Goal: Task Accomplishment & Management: Use online tool/utility

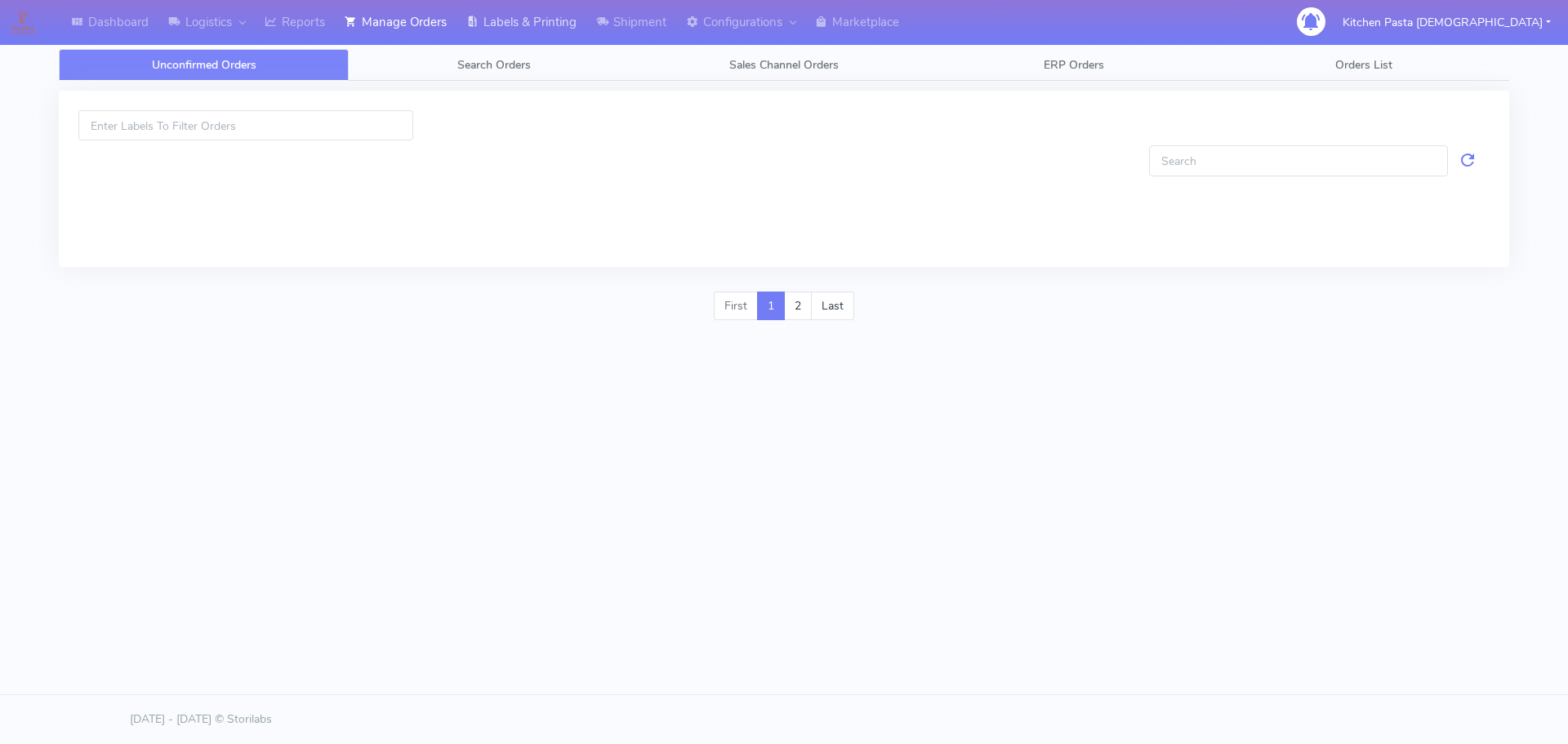
click at [540, 27] on link "Labels & Printing" at bounding box center [520, 23] width 129 height 45
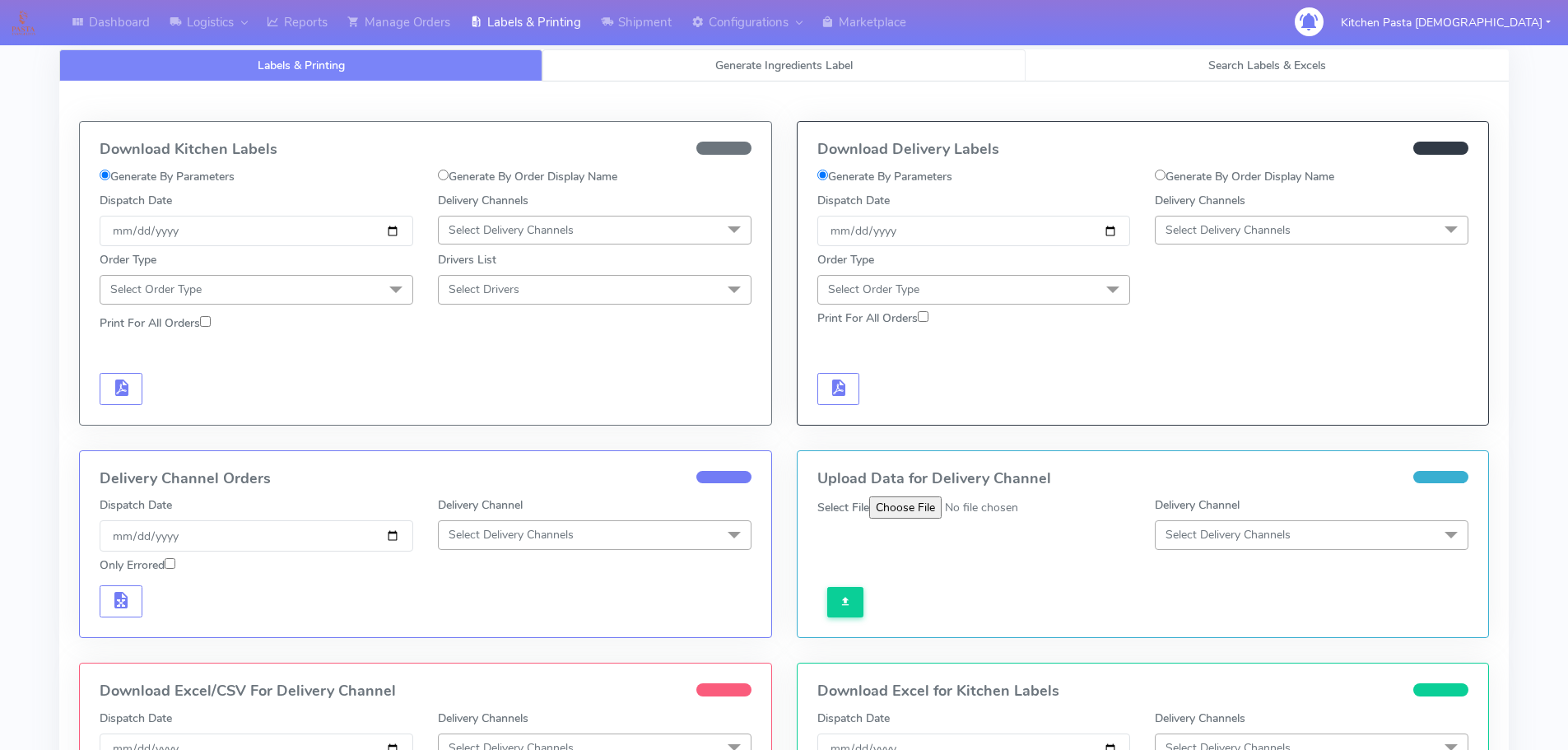
click at [654, 78] on link "Generate Ingredients Label" at bounding box center [784, 66] width 484 height 32
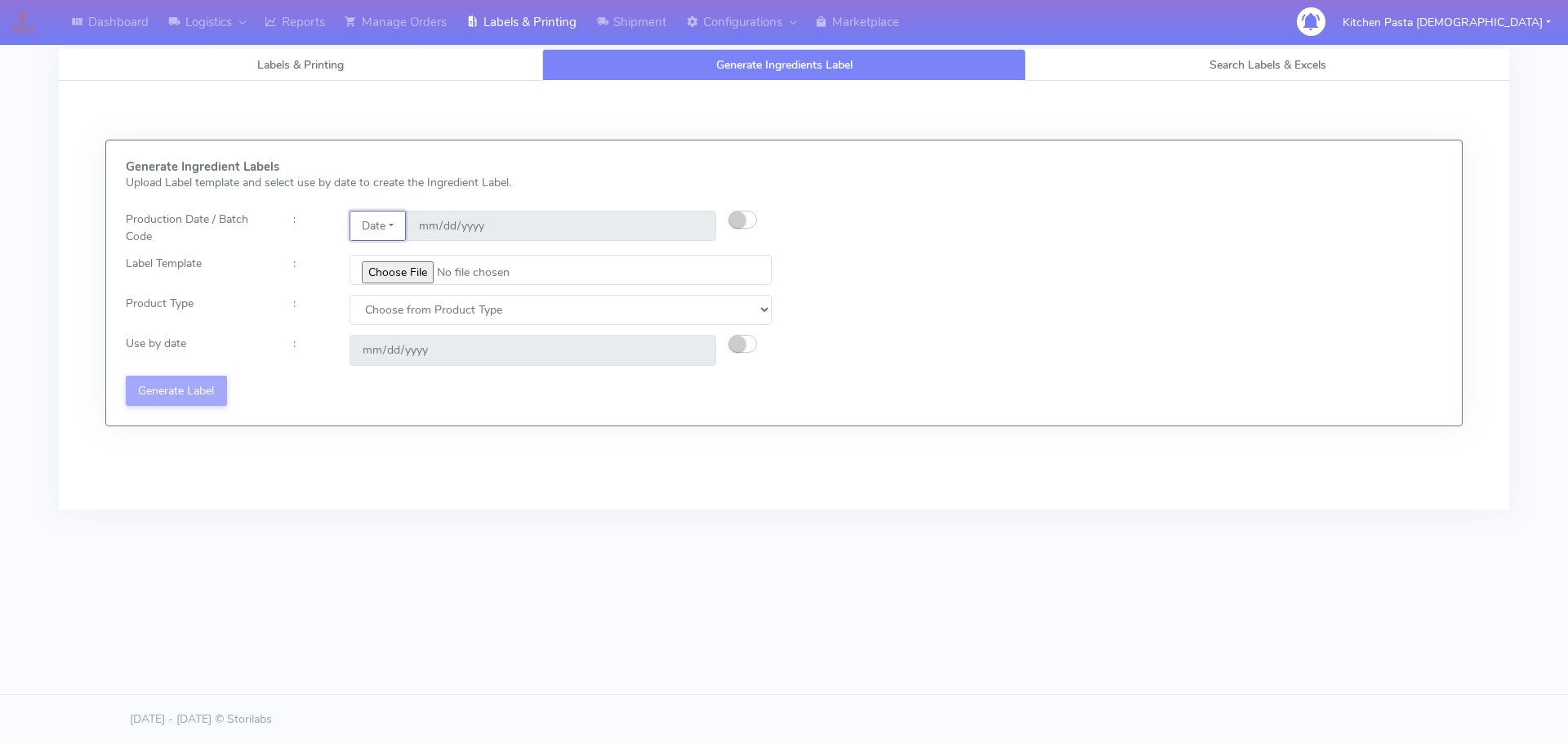
click at [392, 214] on button "Date" at bounding box center [378, 226] width 57 height 30
click at [388, 257] on link "Code" at bounding box center [415, 258] width 129 height 27
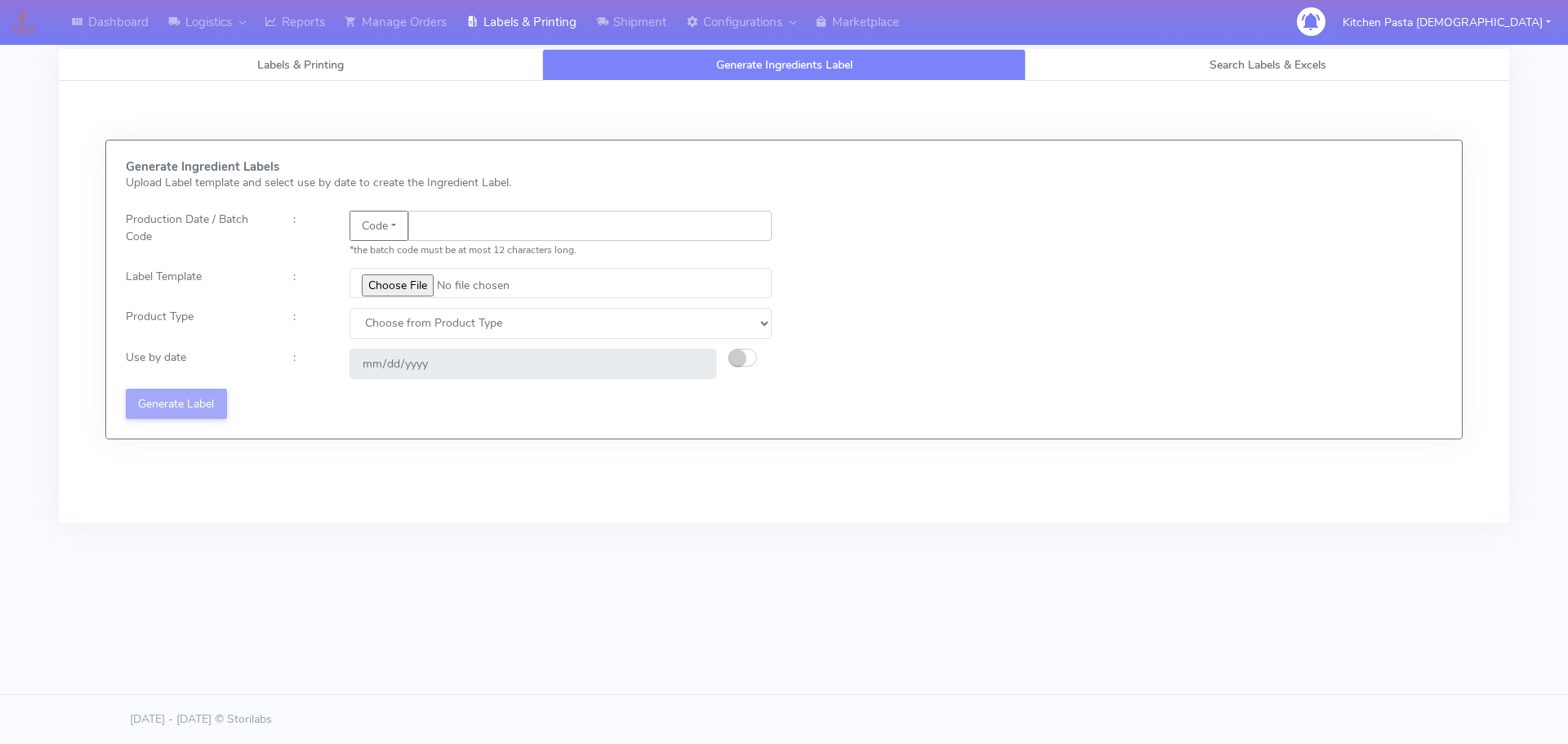
drag, startPoint x: 408, startPoint y: 240, endPoint x: 428, endPoint y: 227, distance: 23.9
click at [428, 227] on input "text" at bounding box center [589, 226] width 364 height 30
type input "25282"
click at [358, 286] on input "file" at bounding box center [560, 283] width 422 height 30
type input "C:\fakepath\Beef & Chianti Lasagne 1 v3.jpg"
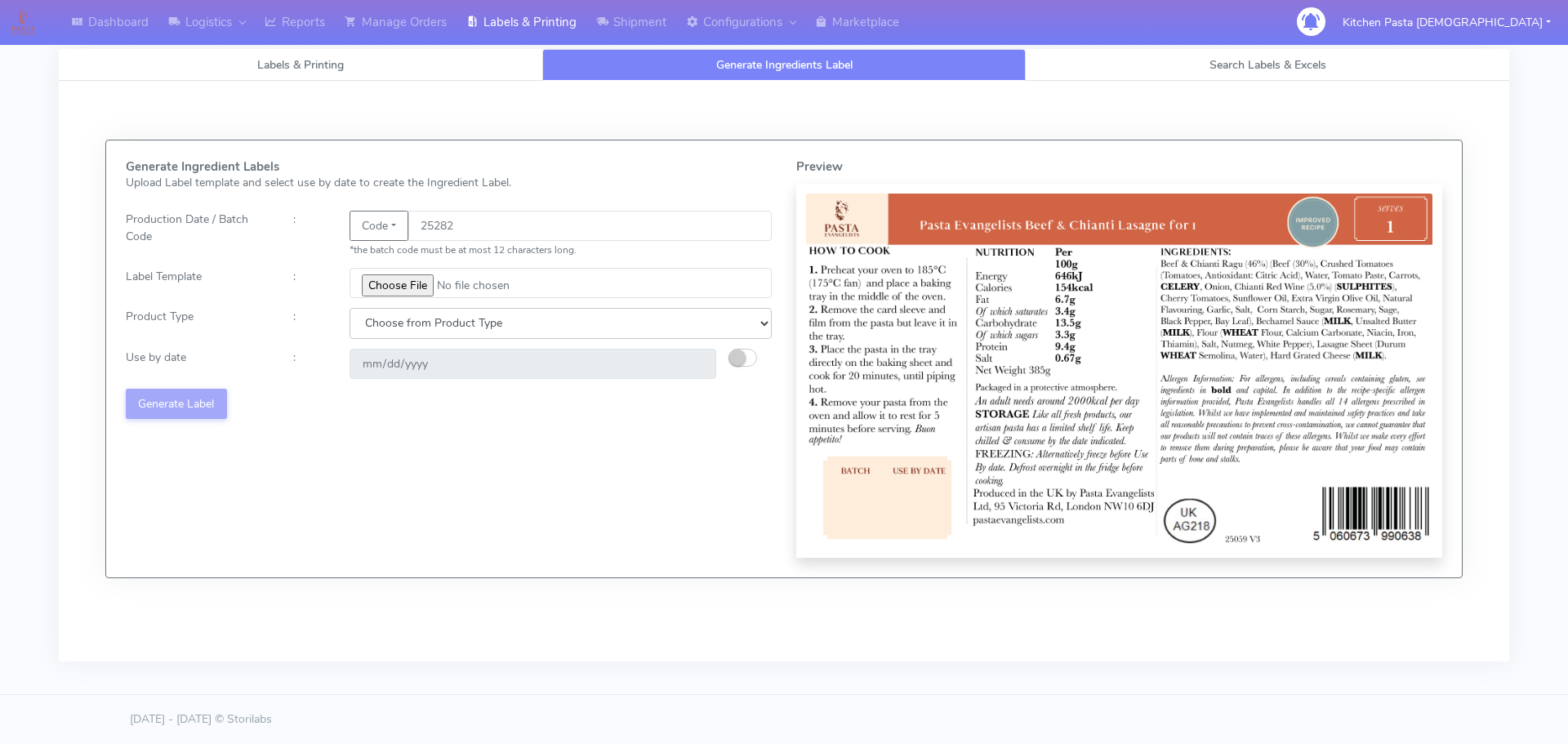
drag, startPoint x: 416, startPoint y: 324, endPoint x: 408, endPoint y: 338, distance: 16.1
click at [416, 324] on select "Choose from Product Type ECOM ERETAIL CIRCULAR CIRC_DESERTS LASAGNE" at bounding box center [560, 323] width 422 height 30
select select "4"
click at [349, 308] on select "Choose from Product Type ECOM ERETAIL CIRCULAR CIRC_DESERTS LASAGNE" at bounding box center [560, 323] width 422 height 30
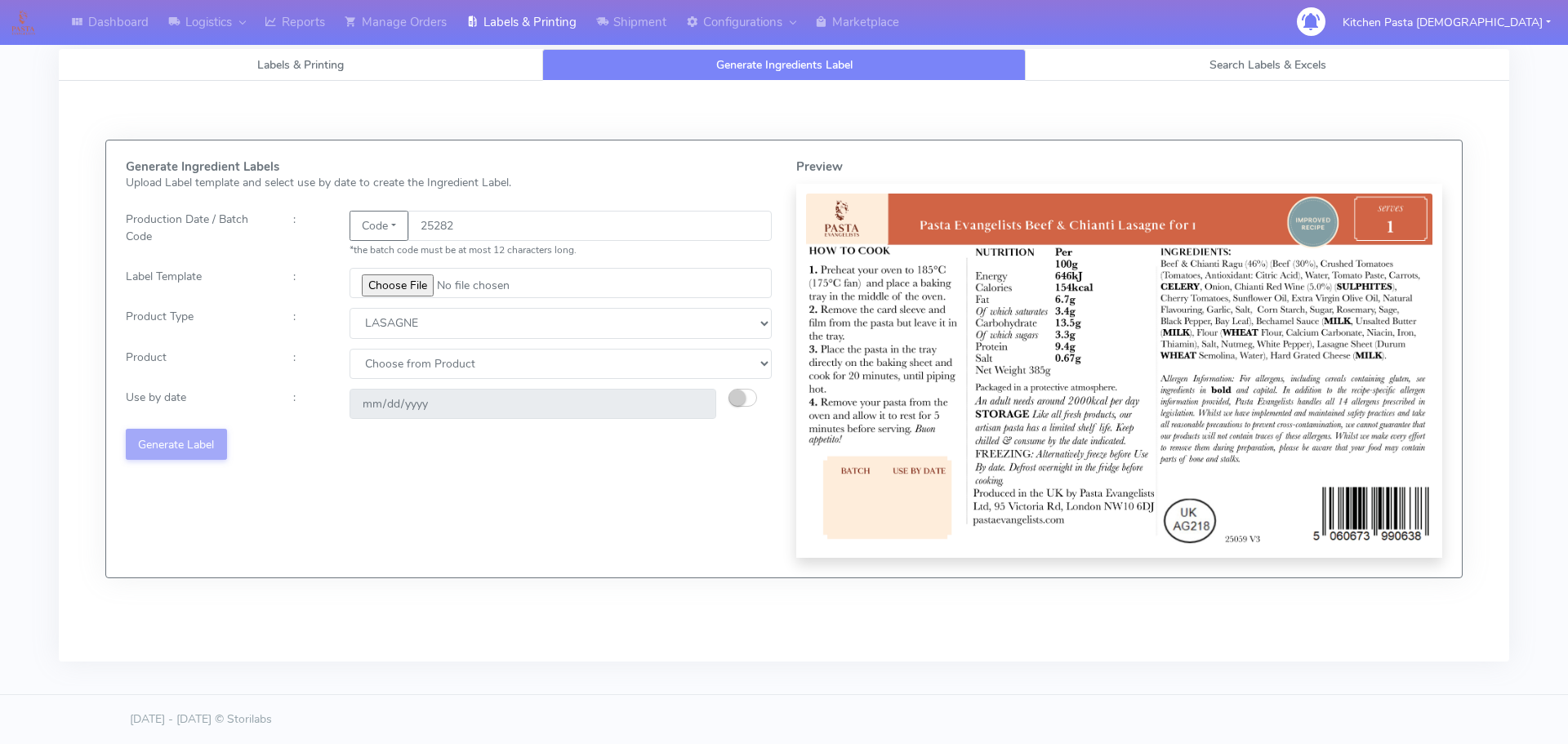
drag, startPoint x: 385, startPoint y: 339, endPoint x: 389, endPoint y: 358, distance: 19.4
click at [386, 339] on div "Generate Ingredient Labels Upload Label template and select use by date to crea…" at bounding box center [449, 358] width 671 height 397
click at [389, 364] on select "Choose from Product LASAGNE" at bounding box center [560, 364] width 422 height 30
select select "0"
click at [349, 348] on select "Choose from Product LASAGNE" at bounding box center [560, 364] width 422 height 30
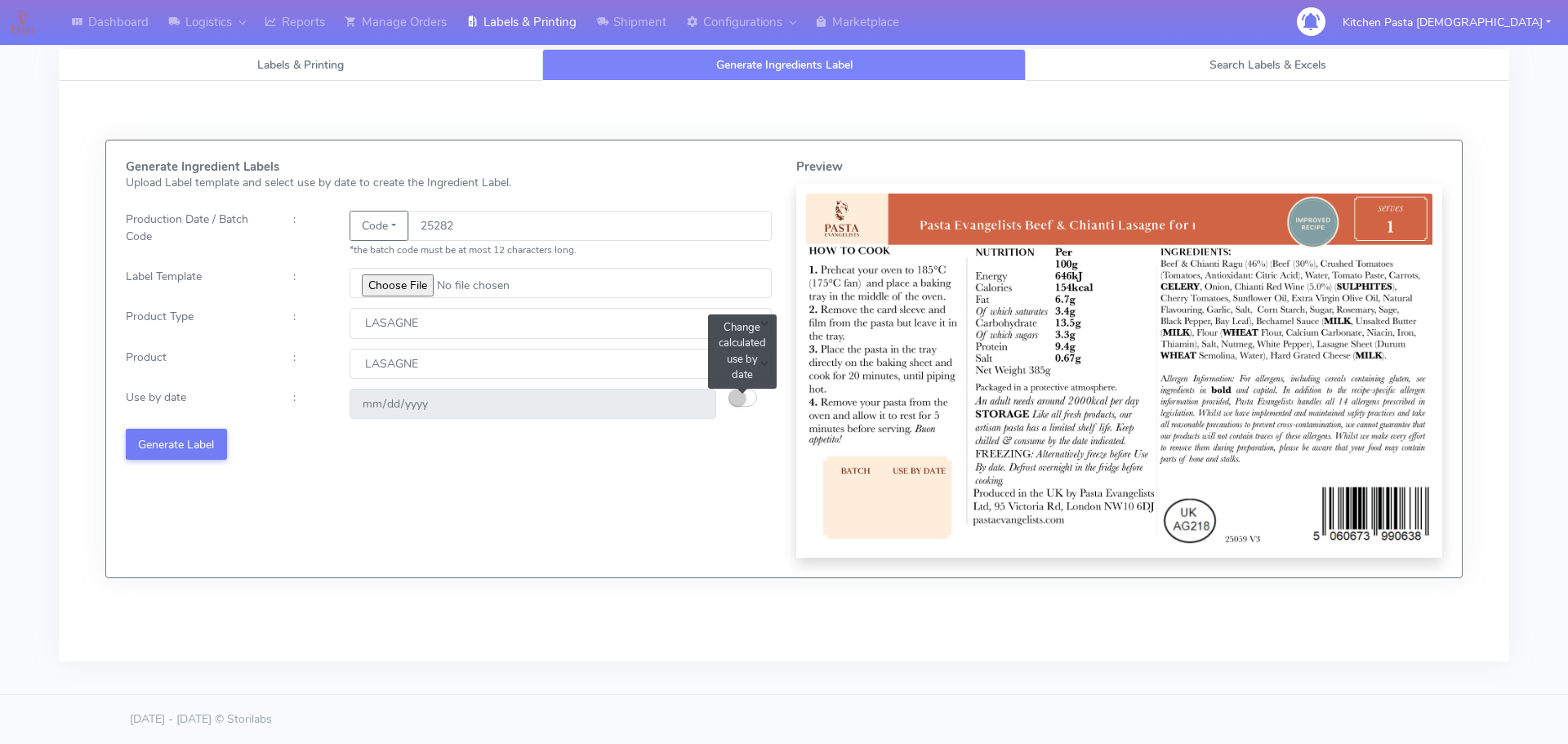
click at [745, 397] on small "button" at bounding box center [737, 397] width 16 height 16
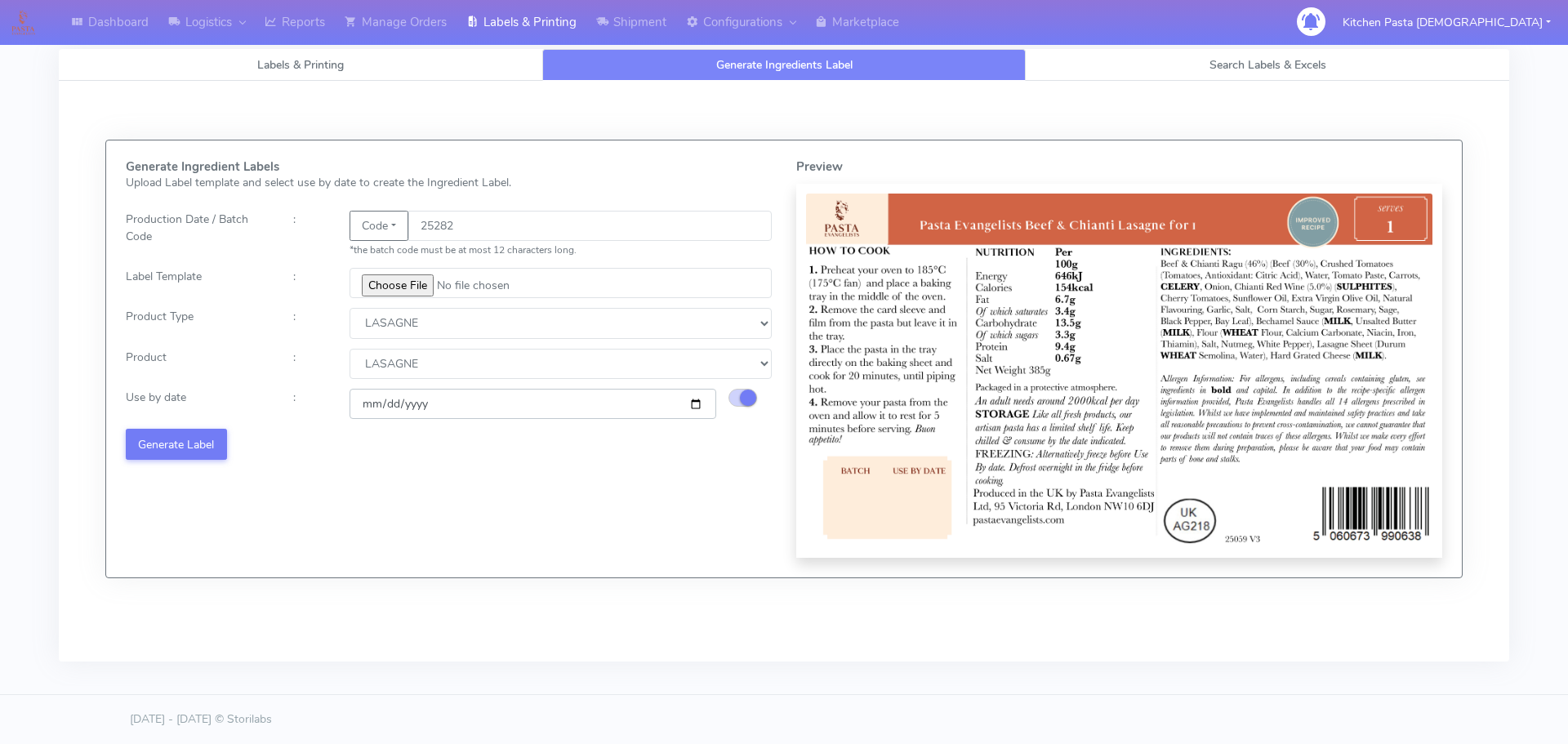
click at [693, 401] on input "[DATE]" at bounding box center [533, 404] width 366 height 30
type input "[DATE]"
click at [196, 446] on button "Generate Label" at bounding box center [176, 444] width 101 height 30
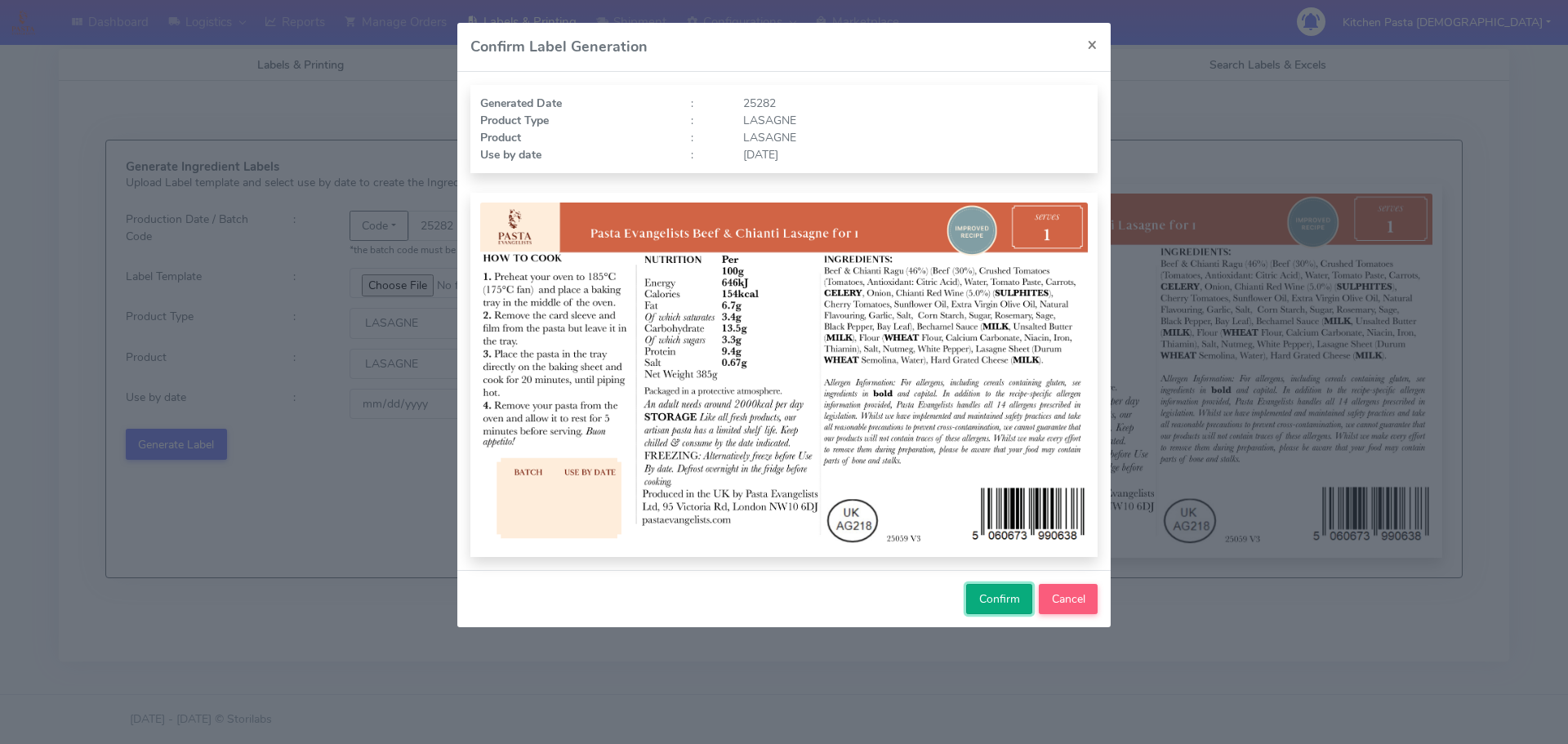
click at [989, 600] on span "Confirm" at bounding box center [999, 599] width 41 height 15
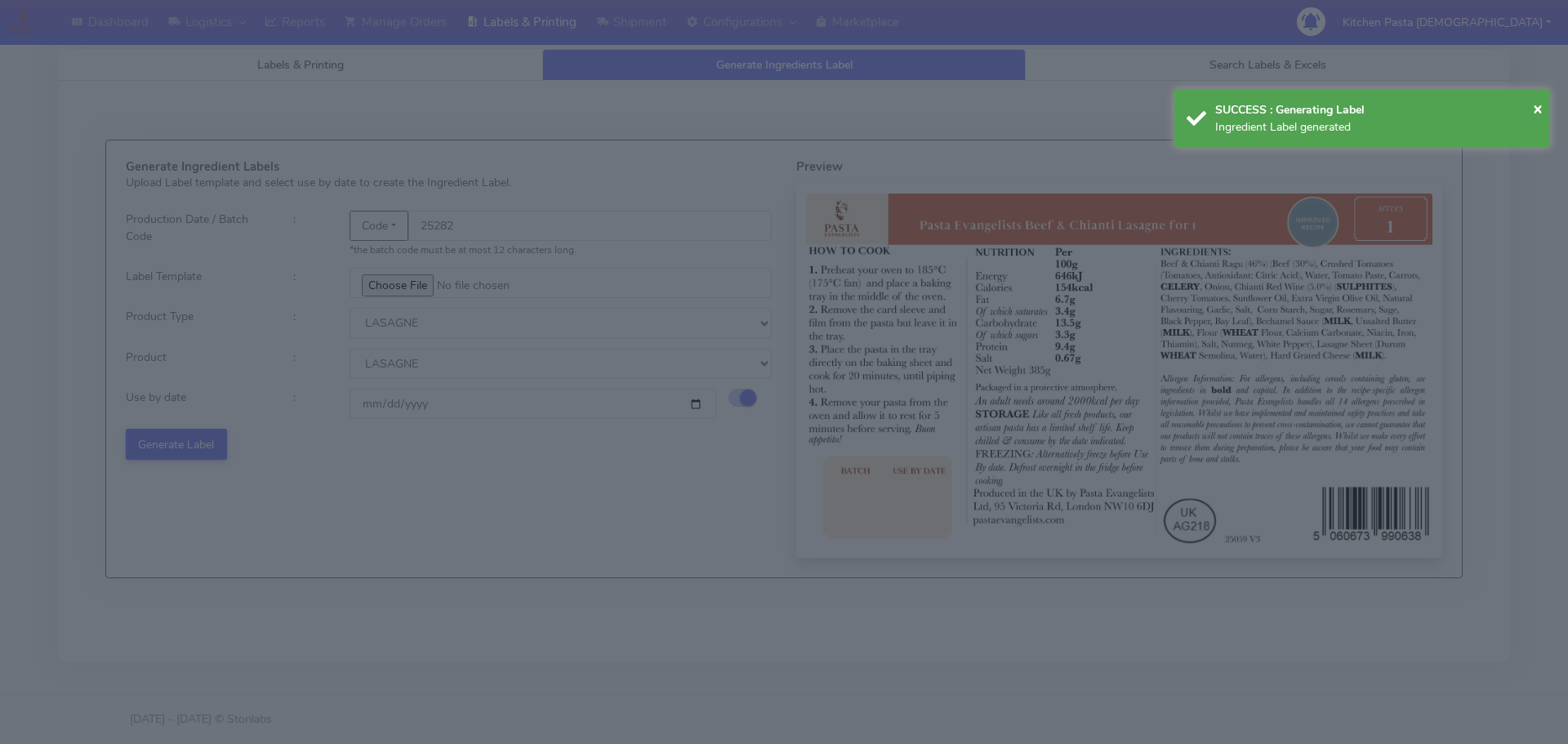
select select
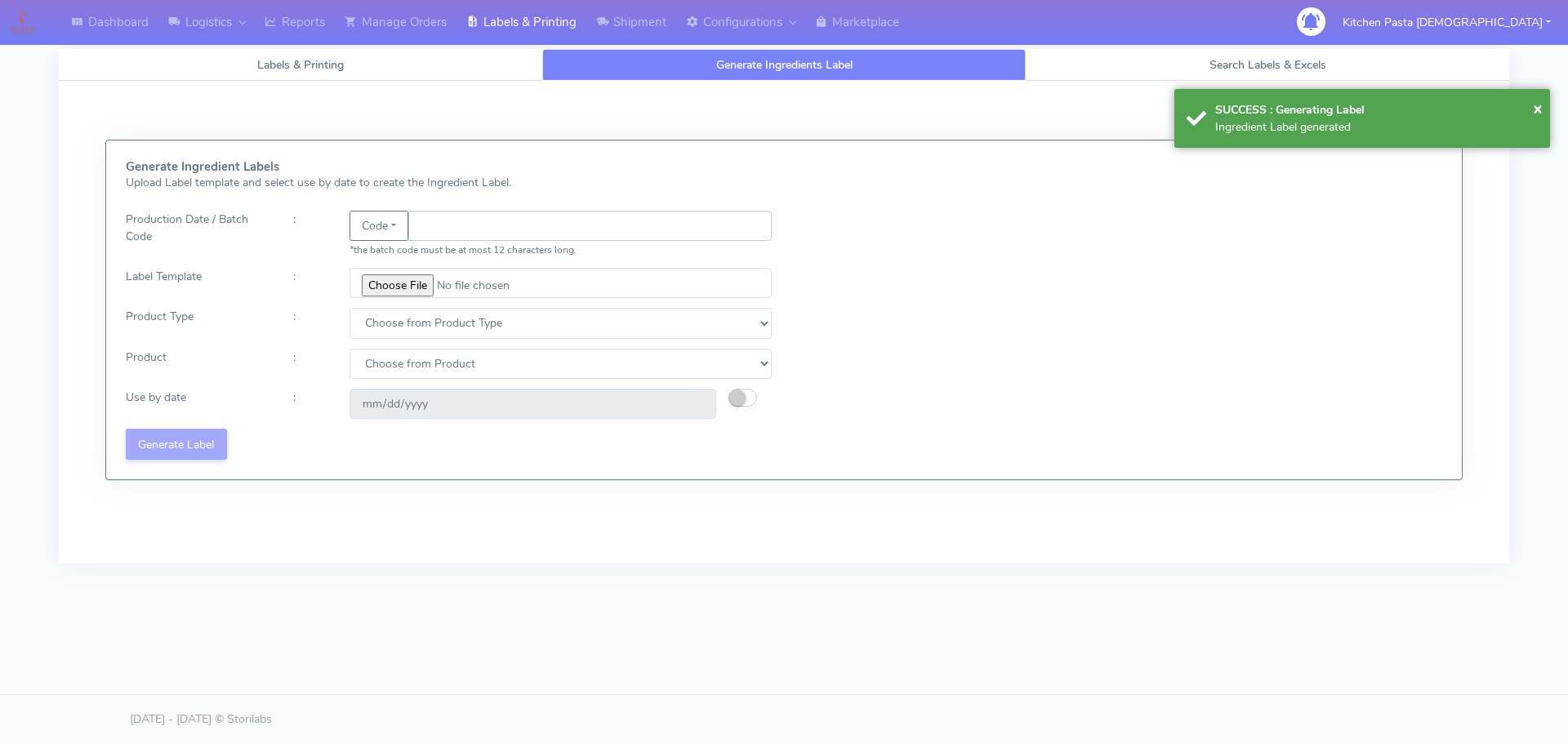
click at [467, 232] on input "text" at bounding box center [589, 226] width 364 height 30
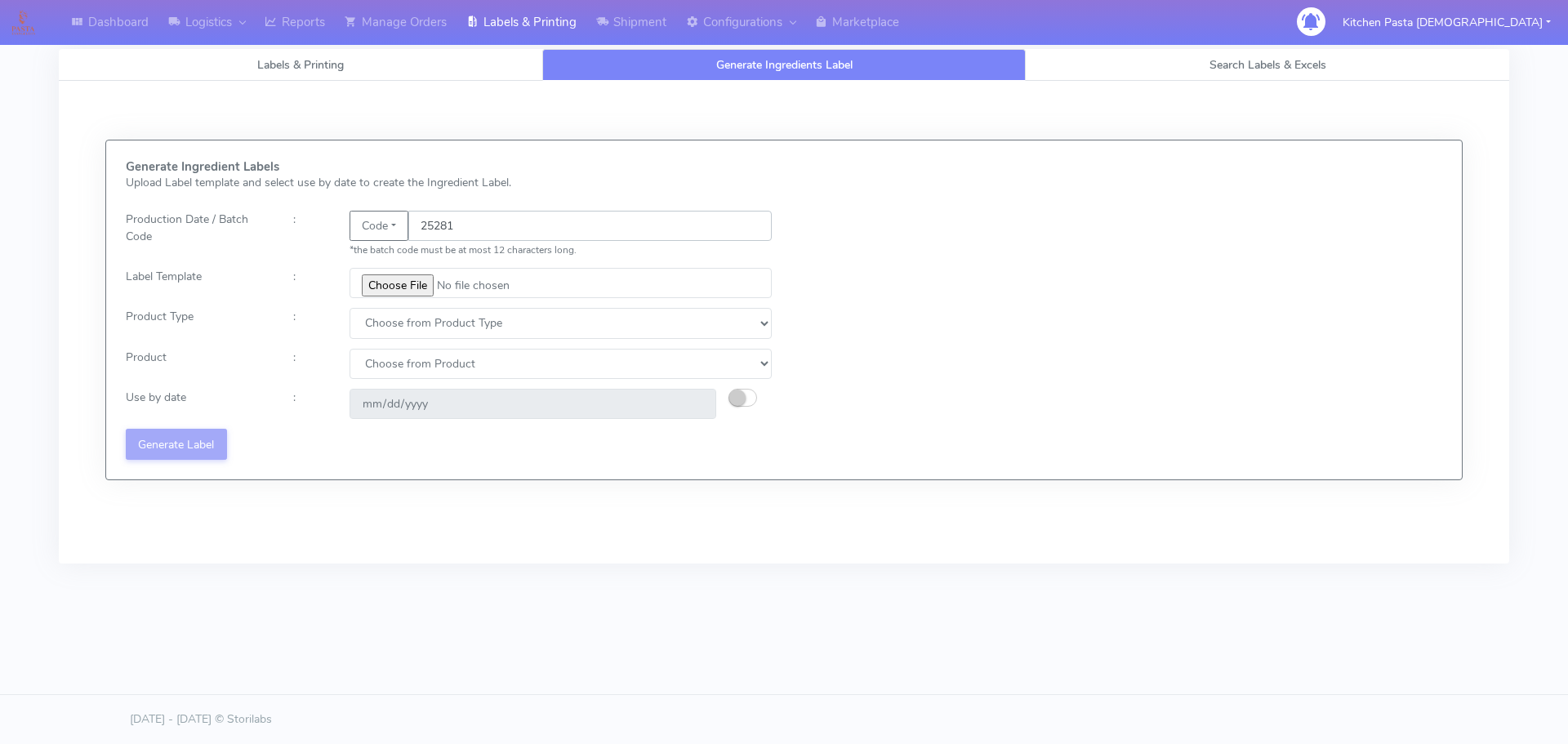
type input "25281"
click at [401, 296] on input "file" at bounding box center [560, 283] width 422 height 30
type input "C:\fakepath\Pasta Evangelists truffle mac & cheese for 1_V2.jpg"
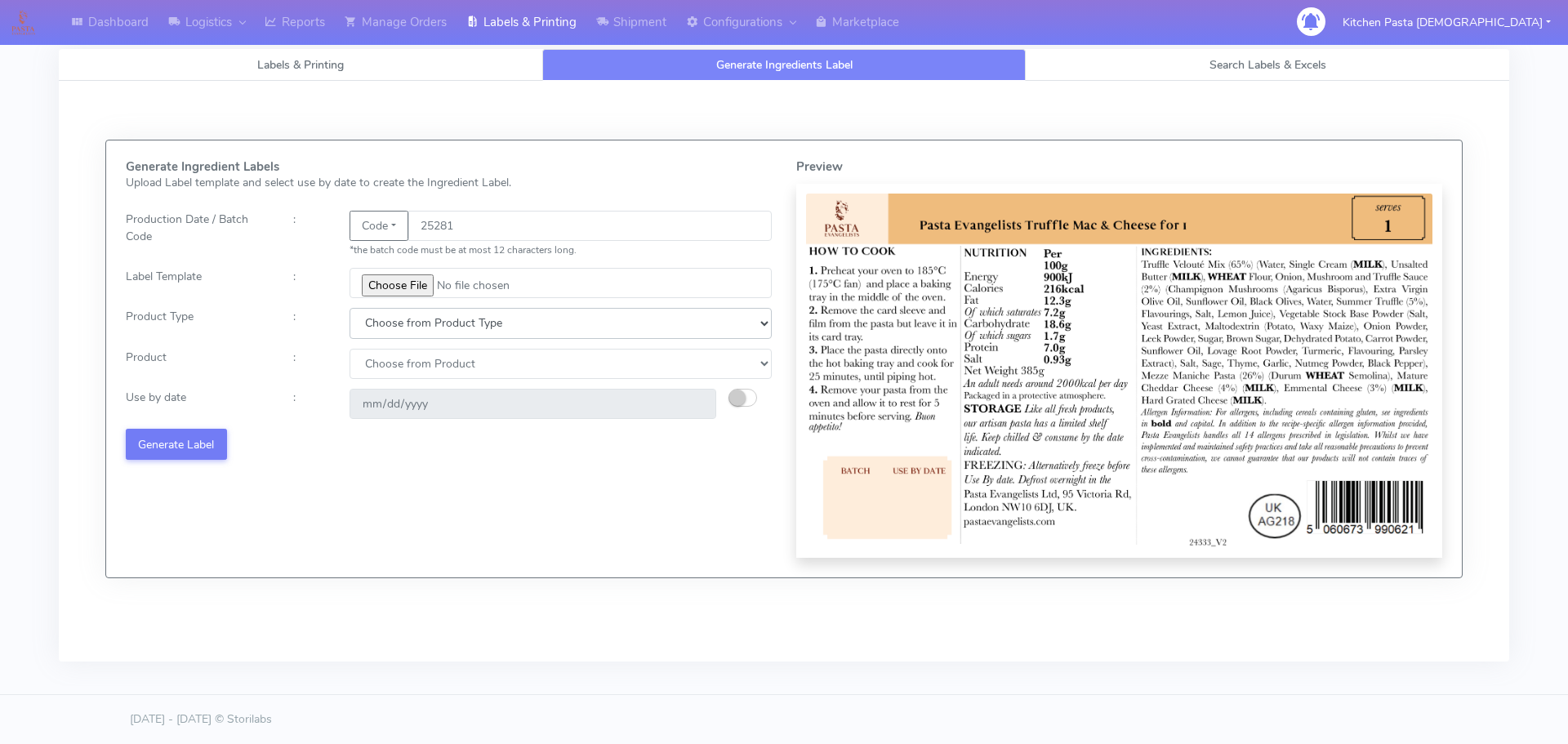
drag, startPoint x: 418, startPoint y: 329, endPoint x: 414, endPoint y: 338, distance: 9.8
click at [418, 329] on select "Choose from Product Type ECOM ERETAIL CIRCULAR CIRC_DESERTS LASAGNE" at bounding box center [560, 323] width 422 height 30
select select "4"
click at [349, 308] on select "Choose from Product Type ECOM ERETAIL CIRCULAR CIRC_DESERTS LASAGNE" at bounding box center [560, 323] width 422 height 30
click at [381, 366] on select "Choose from Product LASAGNE" at bounding box center [560, 364] width 422 height 30
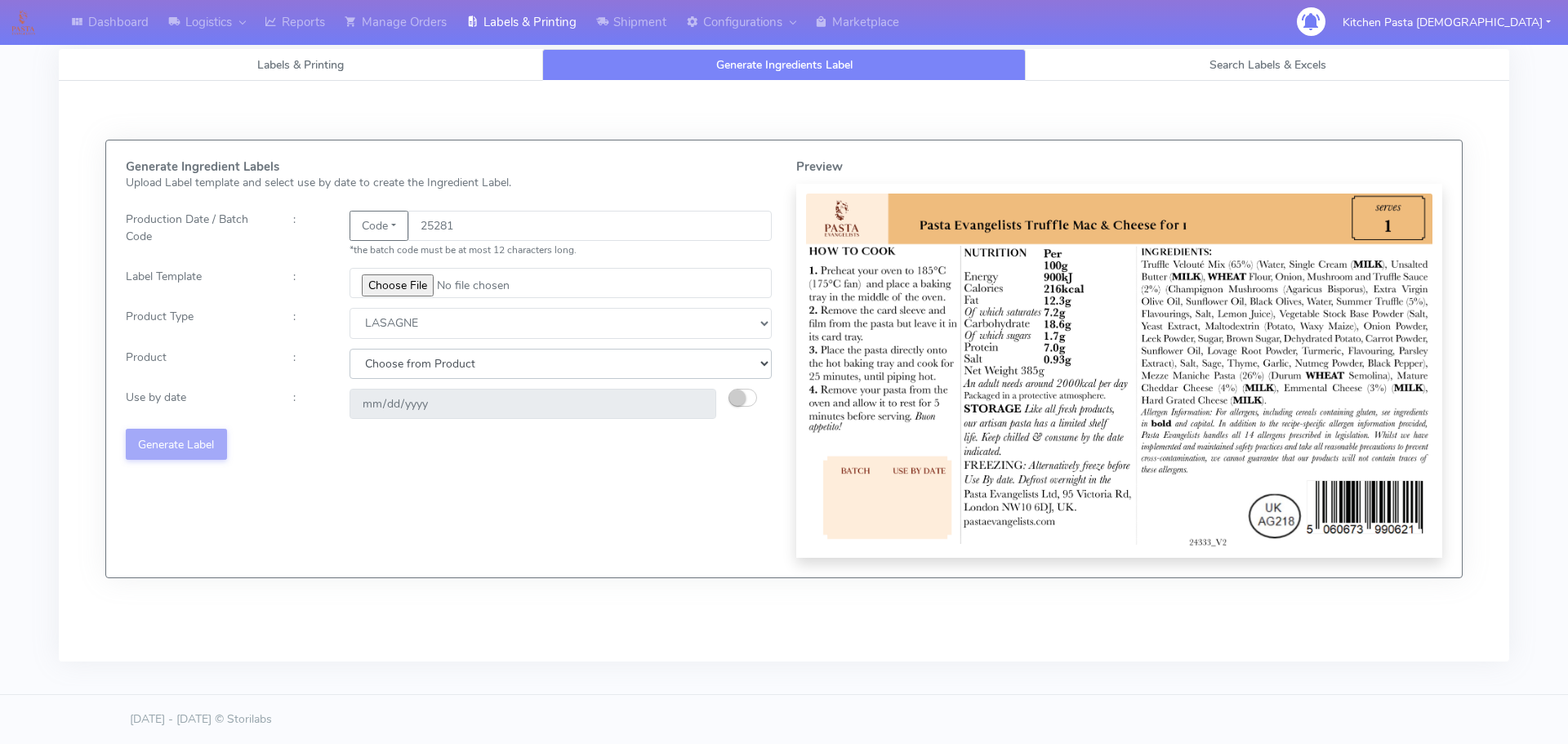
select select "0"
click at [349, 348] on select "Choose from Product LASAGNE" at bounding box center [560, 364] width 422 height 30
click at [739, 399] on small "button" at bounding box center [737, 397] width 16 height 16
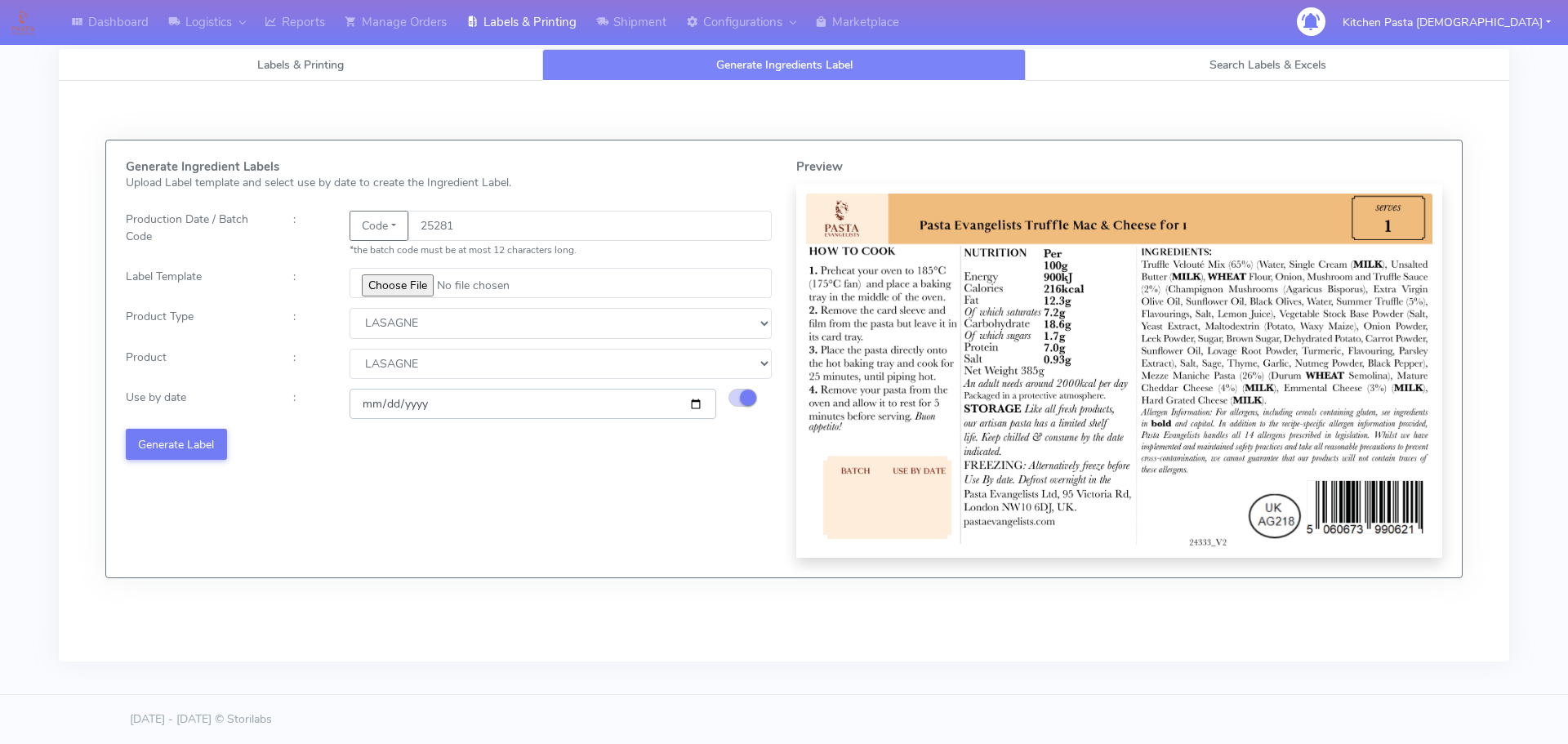
click at [691, 399] on input "[DATE]" at bounding box center [533, 404] width 366 height 30
click at [694, 398] on input "[DATE]" at bounding box center [533, 404] width 366 height 30
type input "[DATE]"
click at [170, 440] on button "Generate Label" at bounding box center [176, 444] width 101 height 30
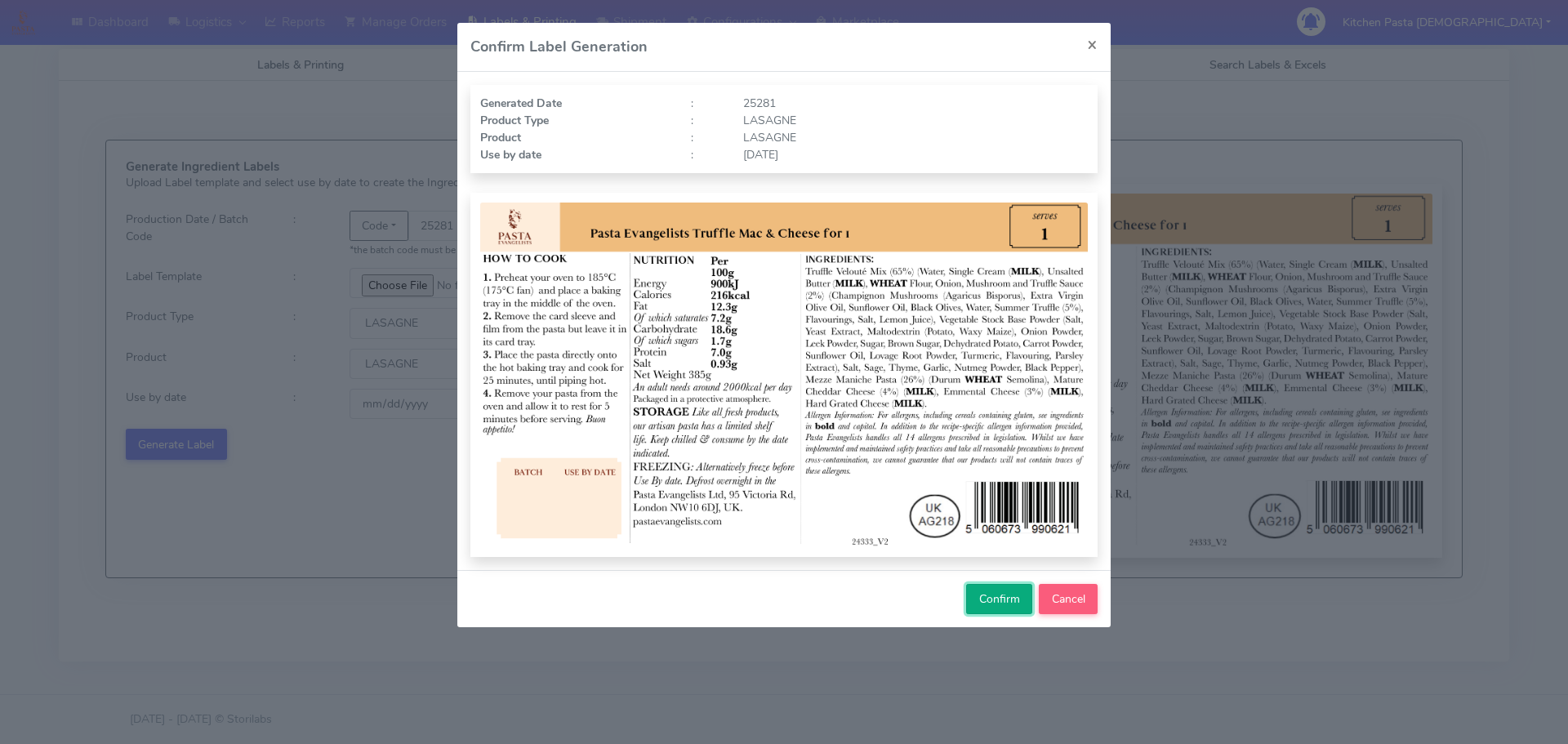
click at [988, 611] on button "Confirm" at bounding box center [999, 599] width 66 height 30
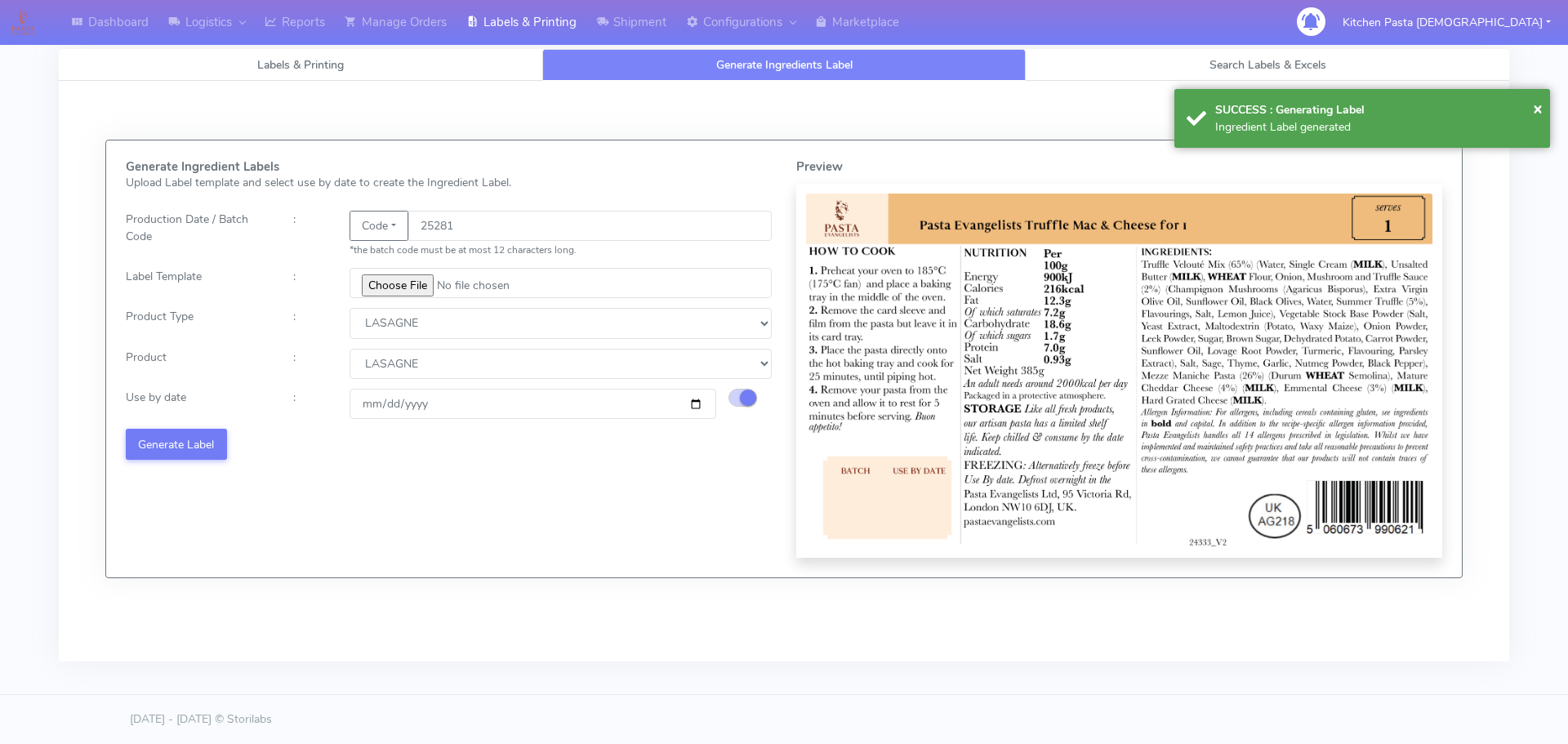
select select
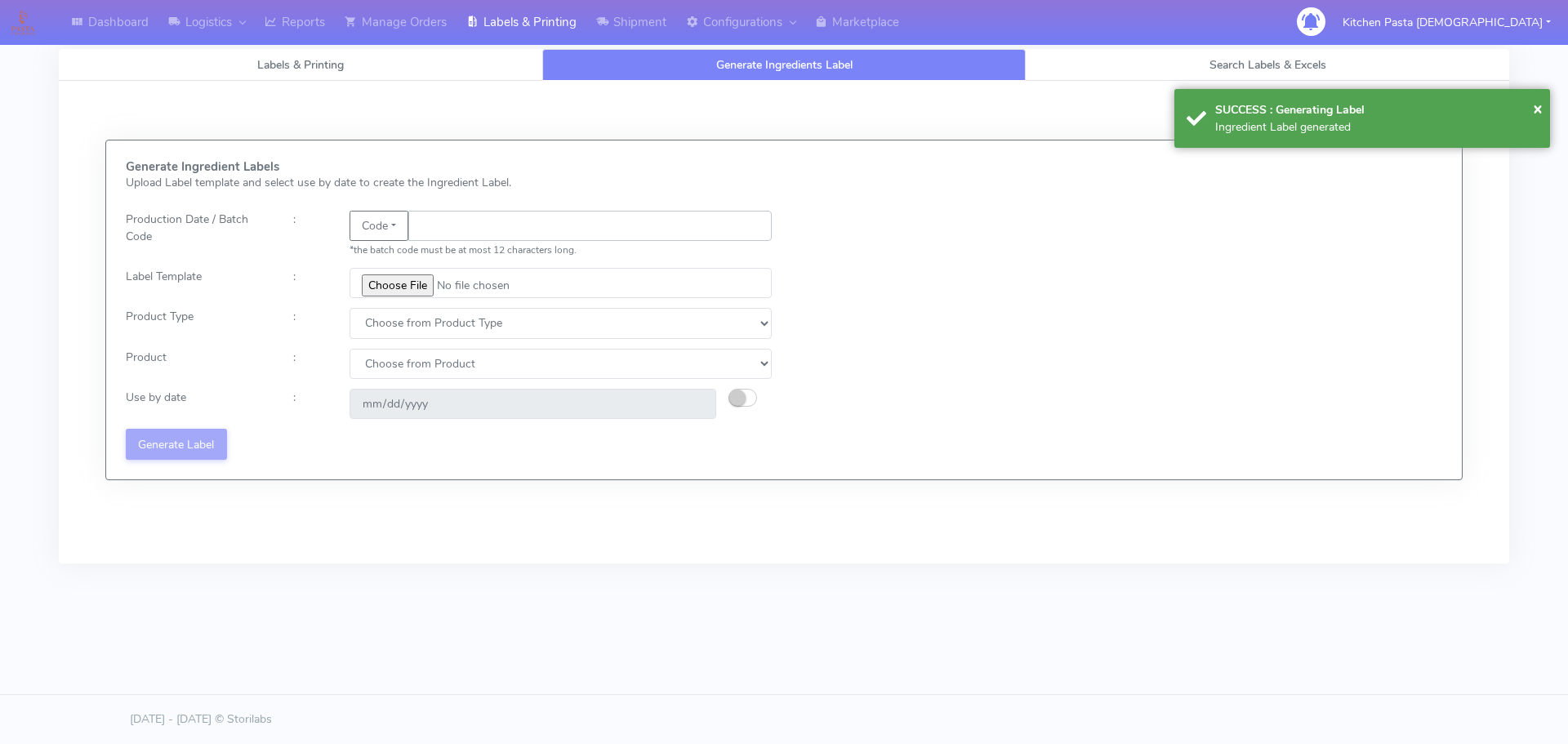
click at [443, 222] on input "text" at bounding box center [589, 226] width 364 height 30
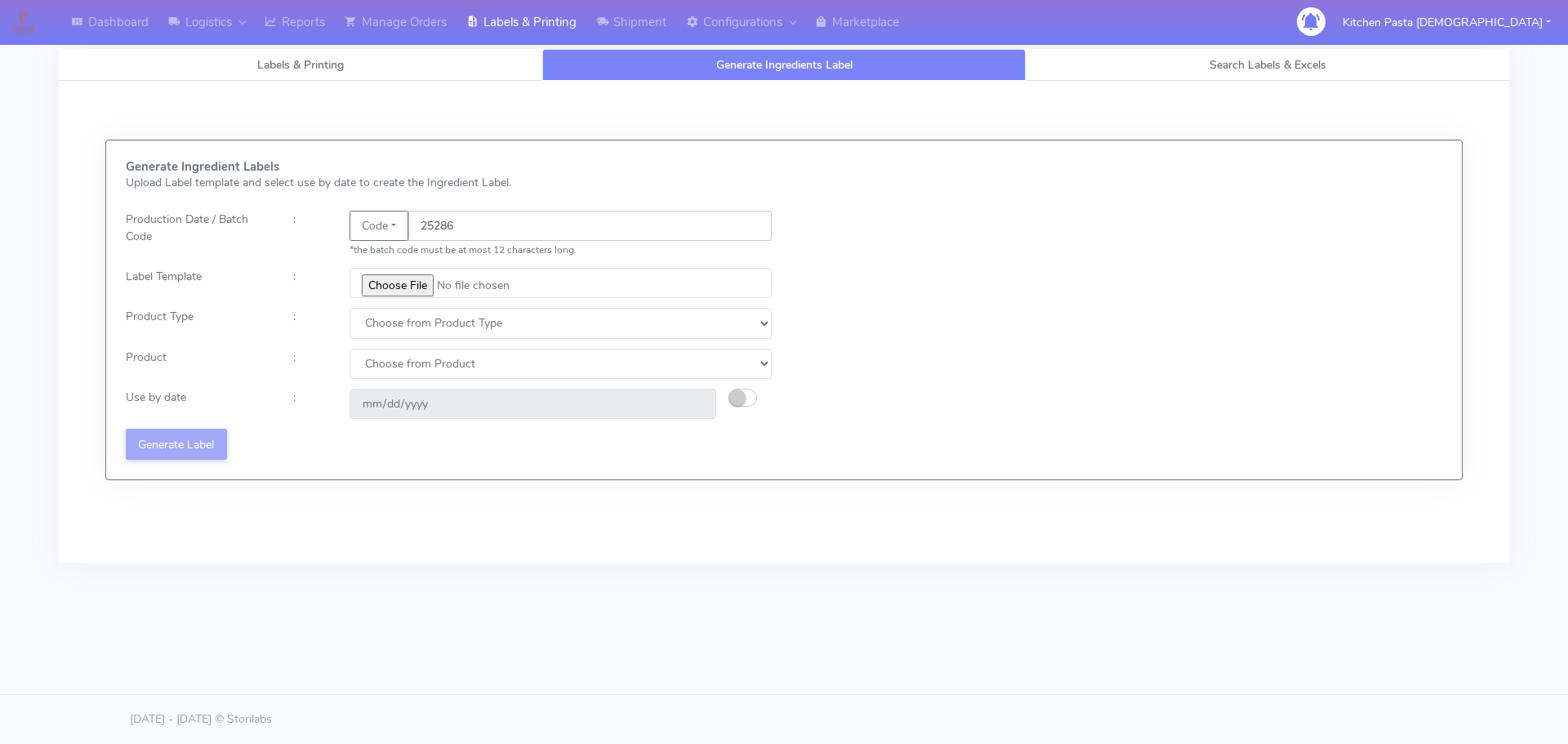
type input "25286"
click at [414, 275] on input "file" at bounding box center [560, 283] width 422 height 30
type input "C:\fakepath\Spicy Prawn Mac and Cheese v1.jpg"
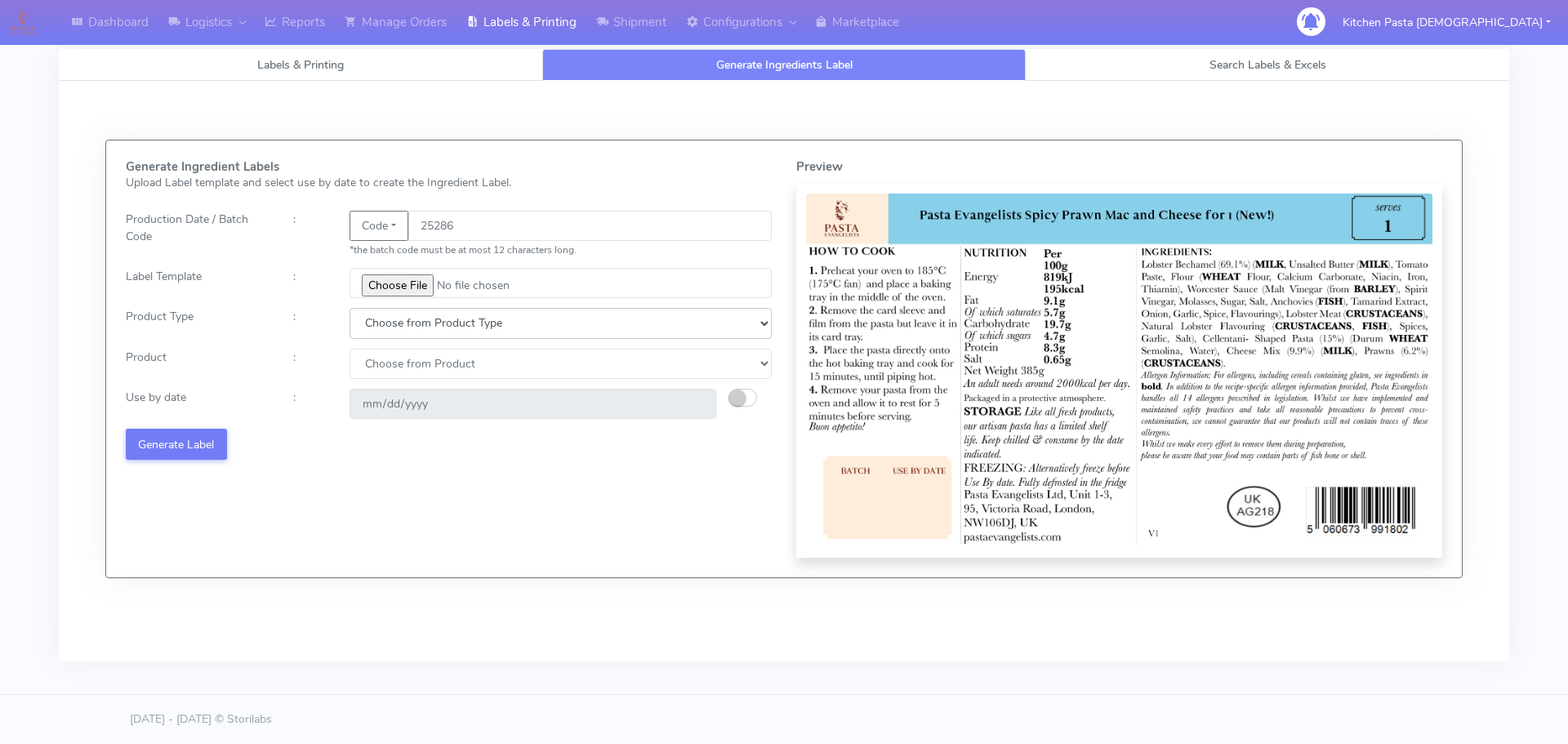
click at [380, 325] on select "Choose from Product Type ECOM ERETAIL CIRCULAR CIRC_DESERTS LASAGNE" at bounding box center [560, 323] width 422 height 30
select select "4"
click at [349, 308] on select "Choose from Product Type ECOM ERETAIL CIRCULAR CIRC_DESERTS LASAGNE" at bounding box center [560, 323] width 422 height 30
click at [384, 368] on select "Choose from Product LASAGNE" at bounding box center [560, 364] width 422 height 30
select select "0"
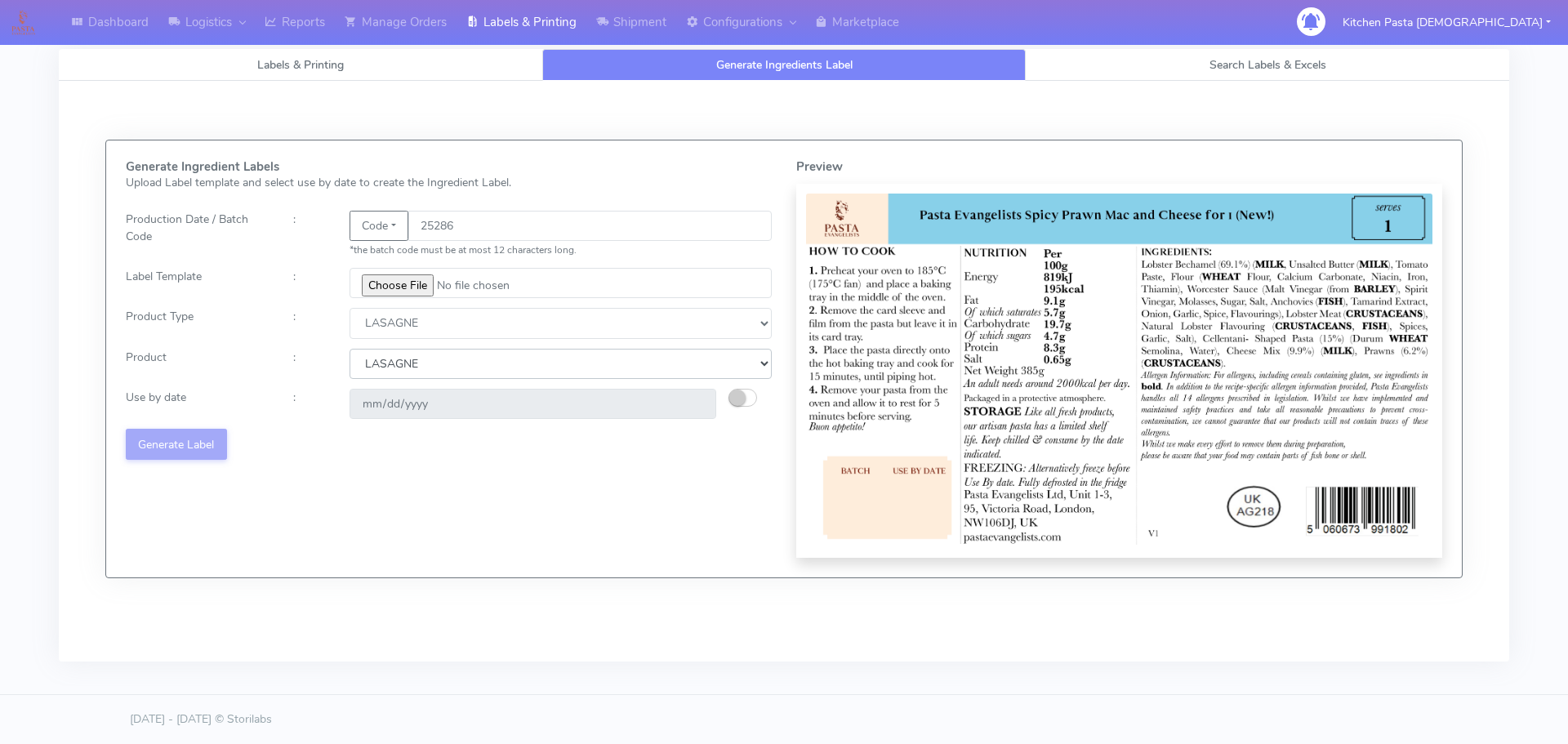
click at [349, 348] on select "Choose from Product LASAGNE" at bounding box center [560, 364] width 422 height 30
click at [741, 394] on small "button" at bounding box center [737, 397] width 16 height 16
click at [697, 400] on input "[DATE]" at bounding box center [533, 404] width 366 height 30
type input "[DATE]"
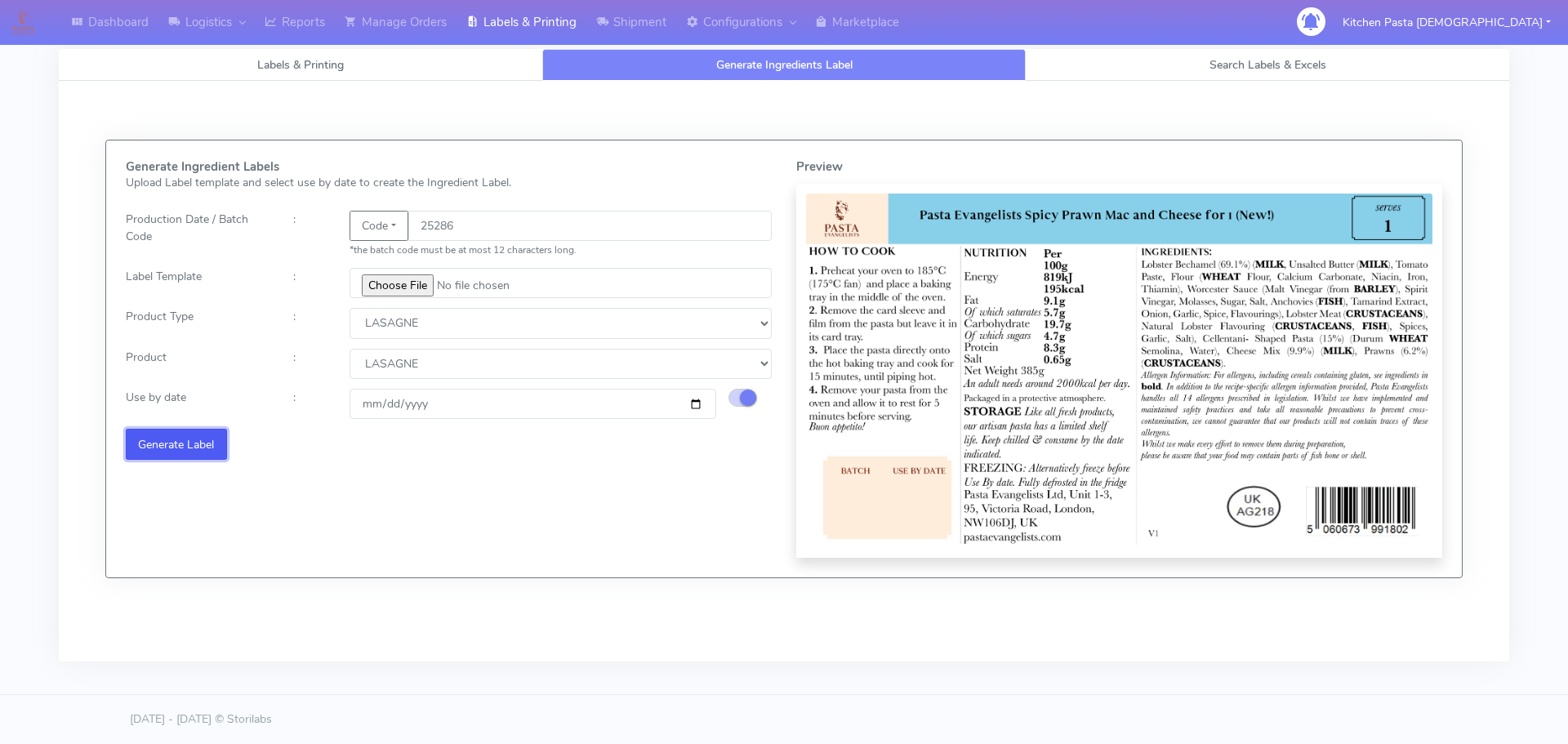
click at [173, 445] on button "Generate Label" at bounding box center [176, 444] width 101 height 30
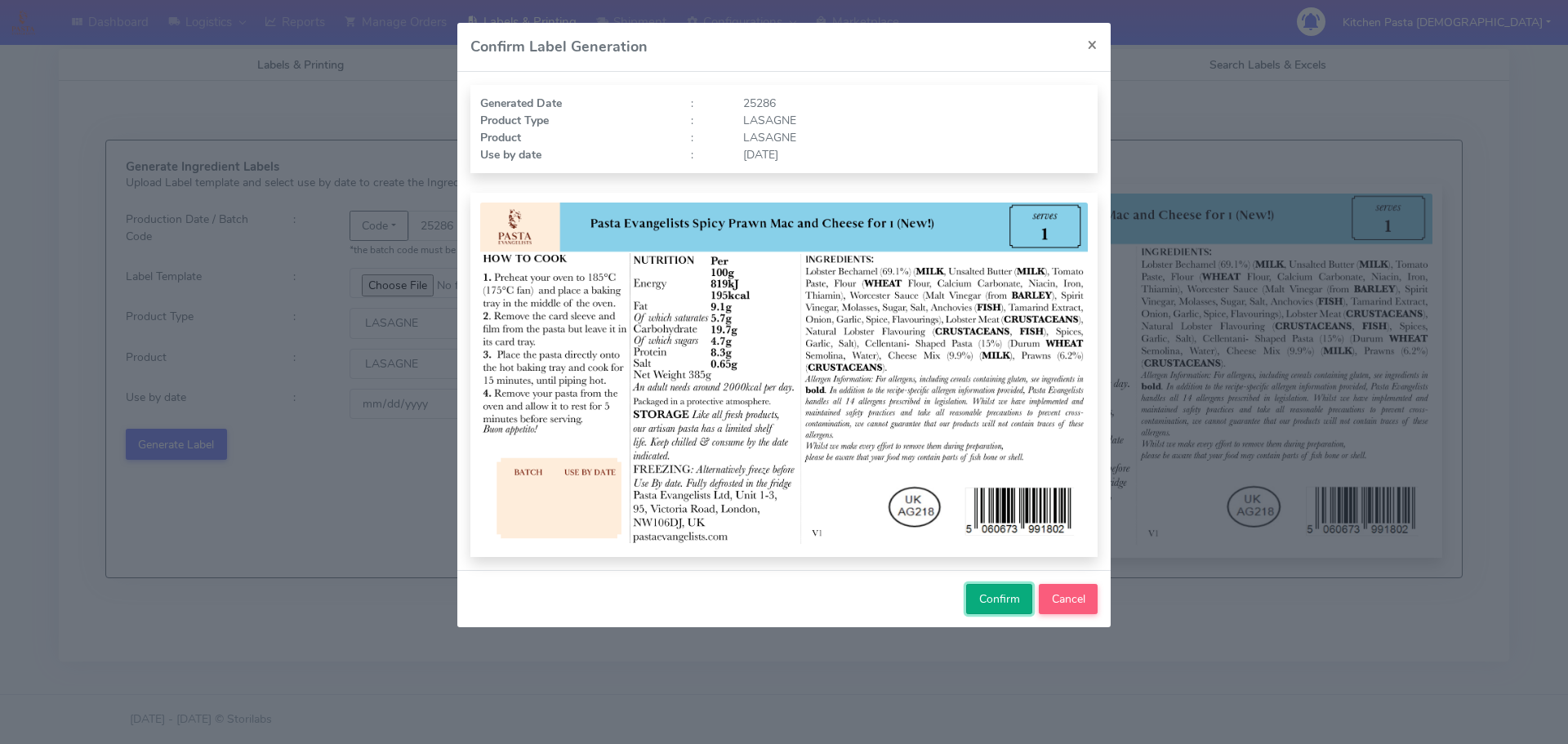
click at [974, 599] on button "Confirm" at bounding box center [999, 599] width 66 height 30
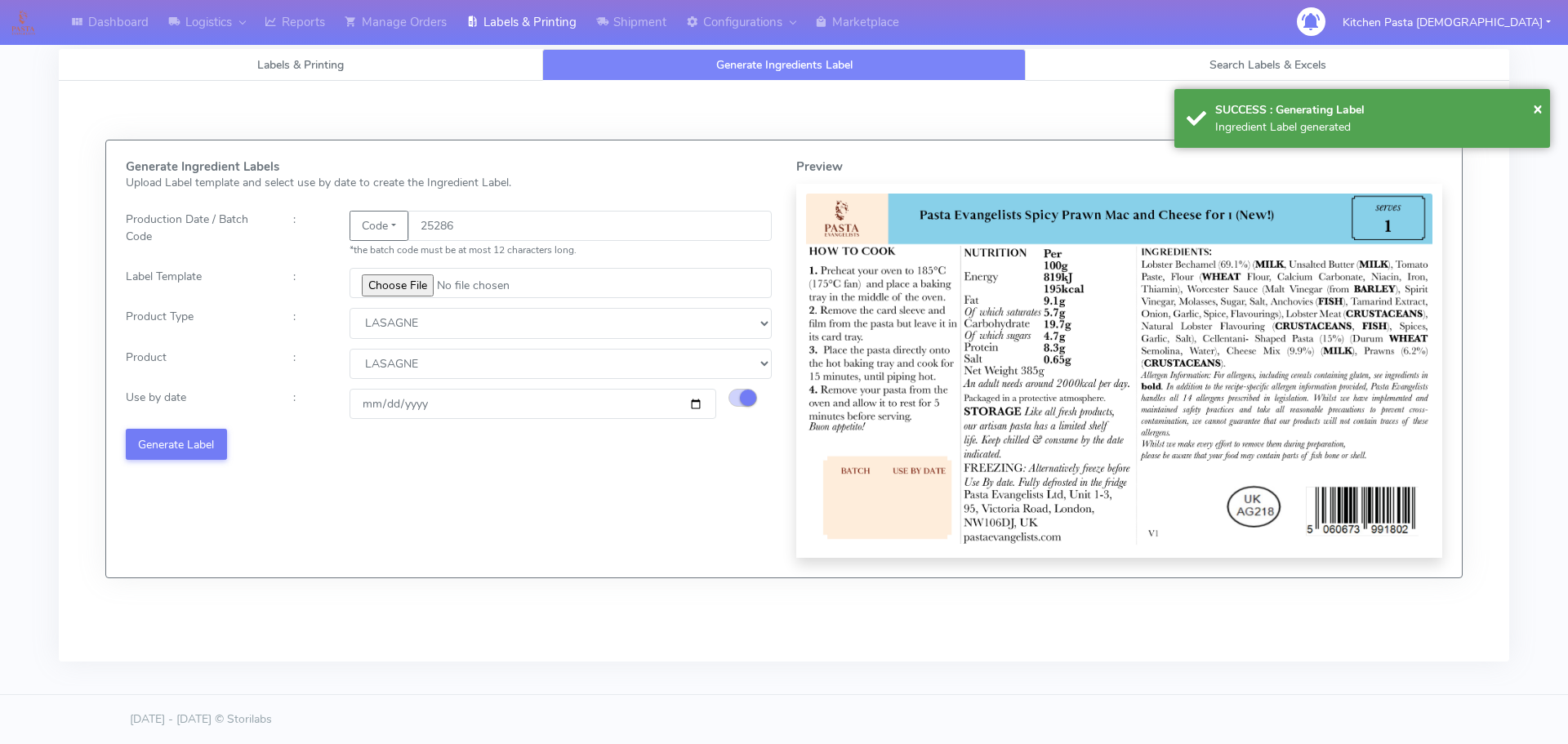
select select
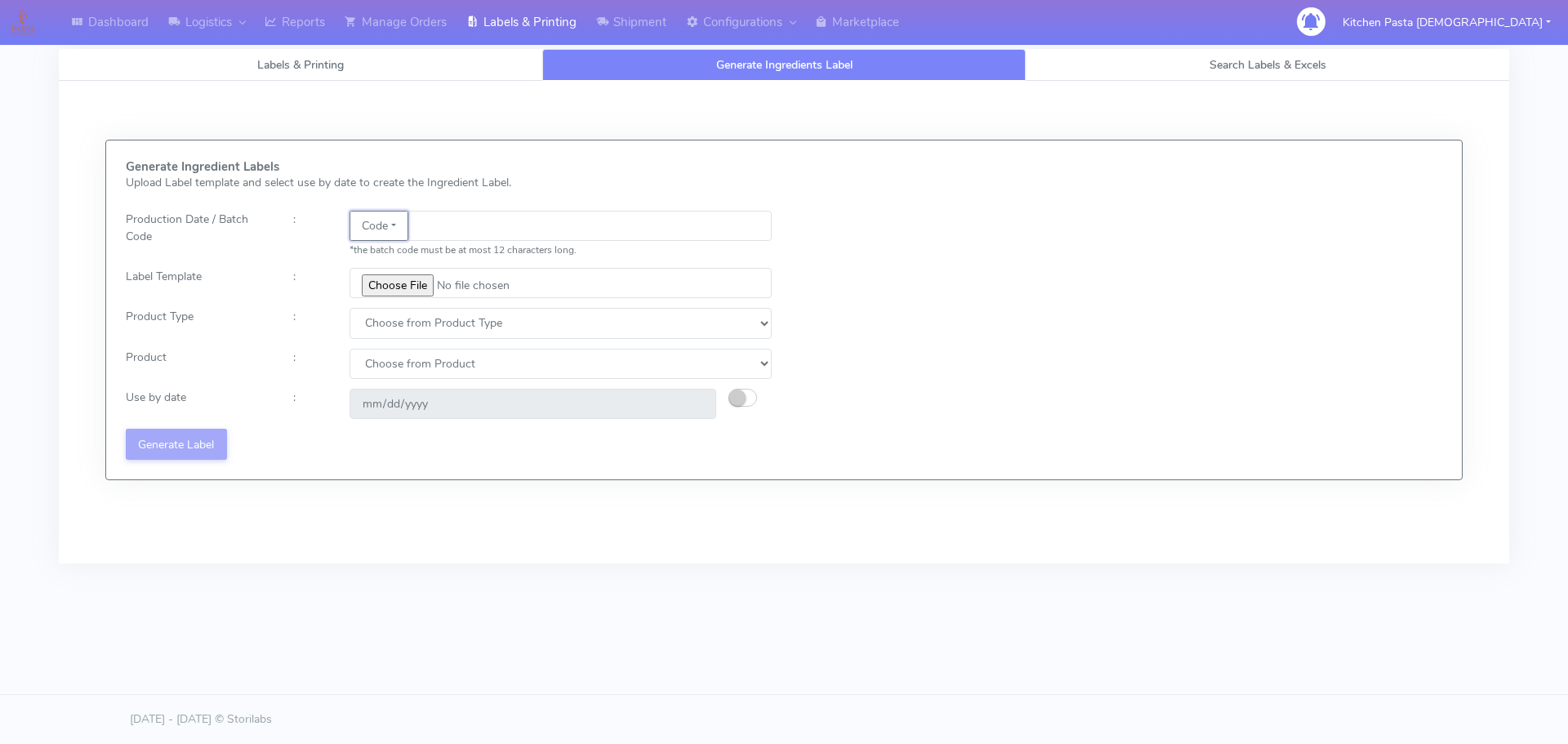
click at [386, 228] on button "Code" at bounding box center [379, 226] width 59 height 30
click at [384, 263] on link "Date" at bounding box center [415, 258] width 129 height 27
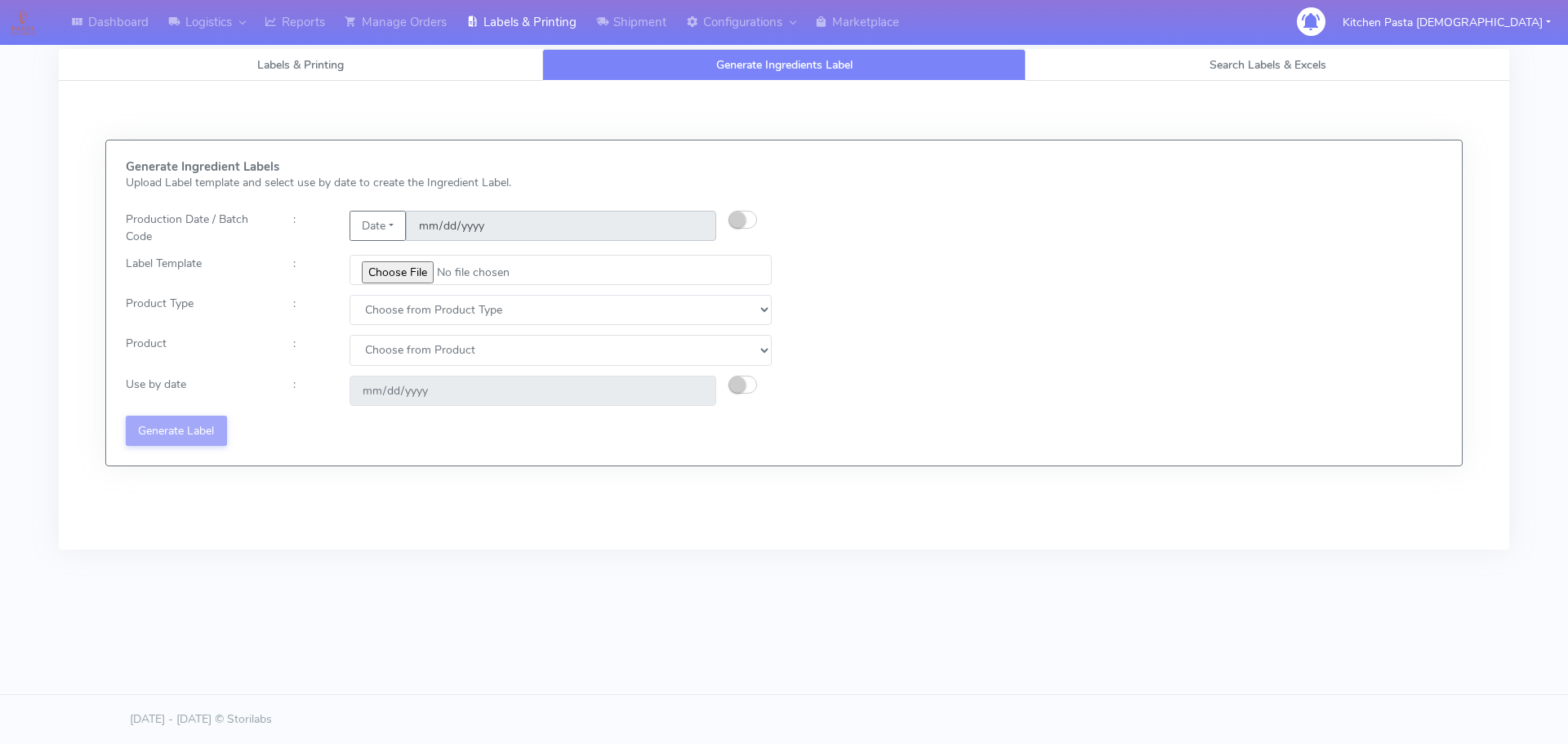
click at [461, 229] on input "[DATE]" at bounding box center [561, 226] width 311 height 30
click at [730, 219] on small "button" at bounding box center [737, 219] width 16 height 16
click at [697, 222] on input "[DATE]" at bounding box center [561, 226] width 311 height 30
type input "[DATE]"
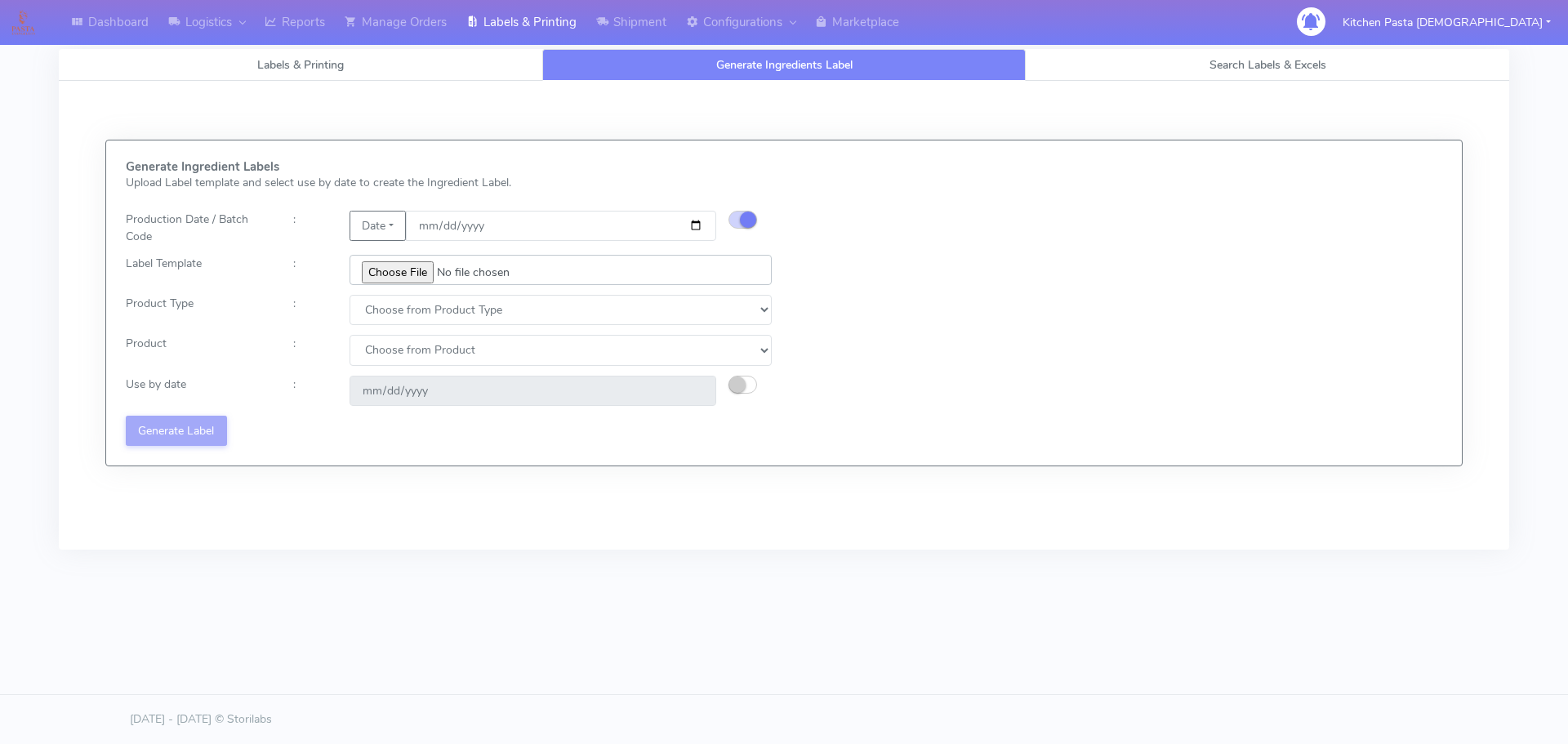
click at [396, 271] on input "file" at bounding box center [560, 270] width 422 height 30
type input "C:\fakepath\Pasta [DEMOGRAPHIC_DATA] Lobster crab and prawn ravioli dinner kit …"
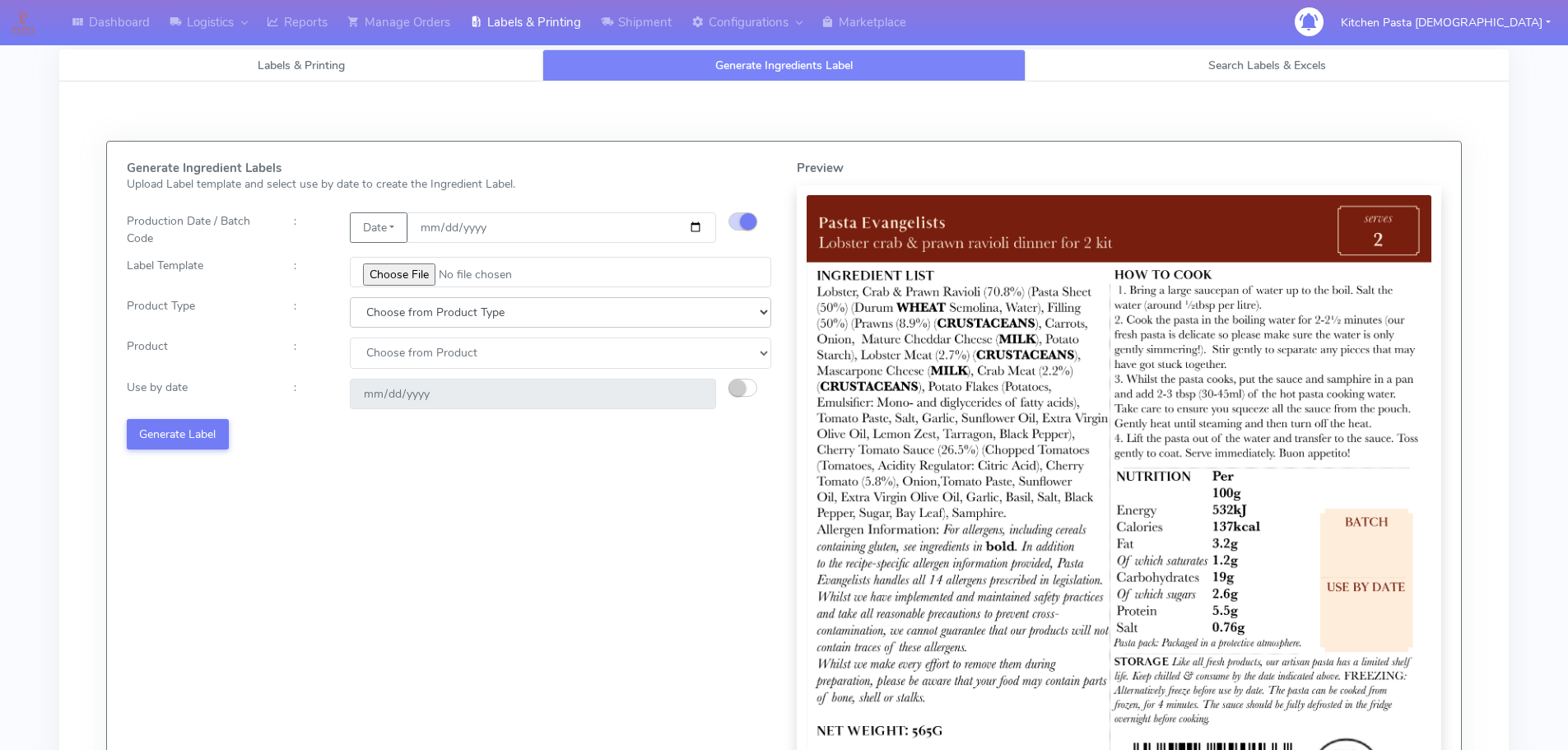
click at [389, 321] on select "Choose from Product Type ECOM ERETAIL CIRCULAR CIRC_DESERTS LASAGNE" at bounding box center [561, 312] width 422 height 30
select select "1"
click at [350, 297] on select "Choose from Product Type ECOM ERETAIL CIRCULAR CIRC_DESERTS LASAGNE" at bounding box center [561, 312] width 422 height 30
click at [393, 365] on select "Choose from Product PLAIN PASTA FILLED PASTA BUTTER (INTERNAL PRODUCTION) BUTTE…" at bounding box center [561, 353] width 422 height 30
select select "0"
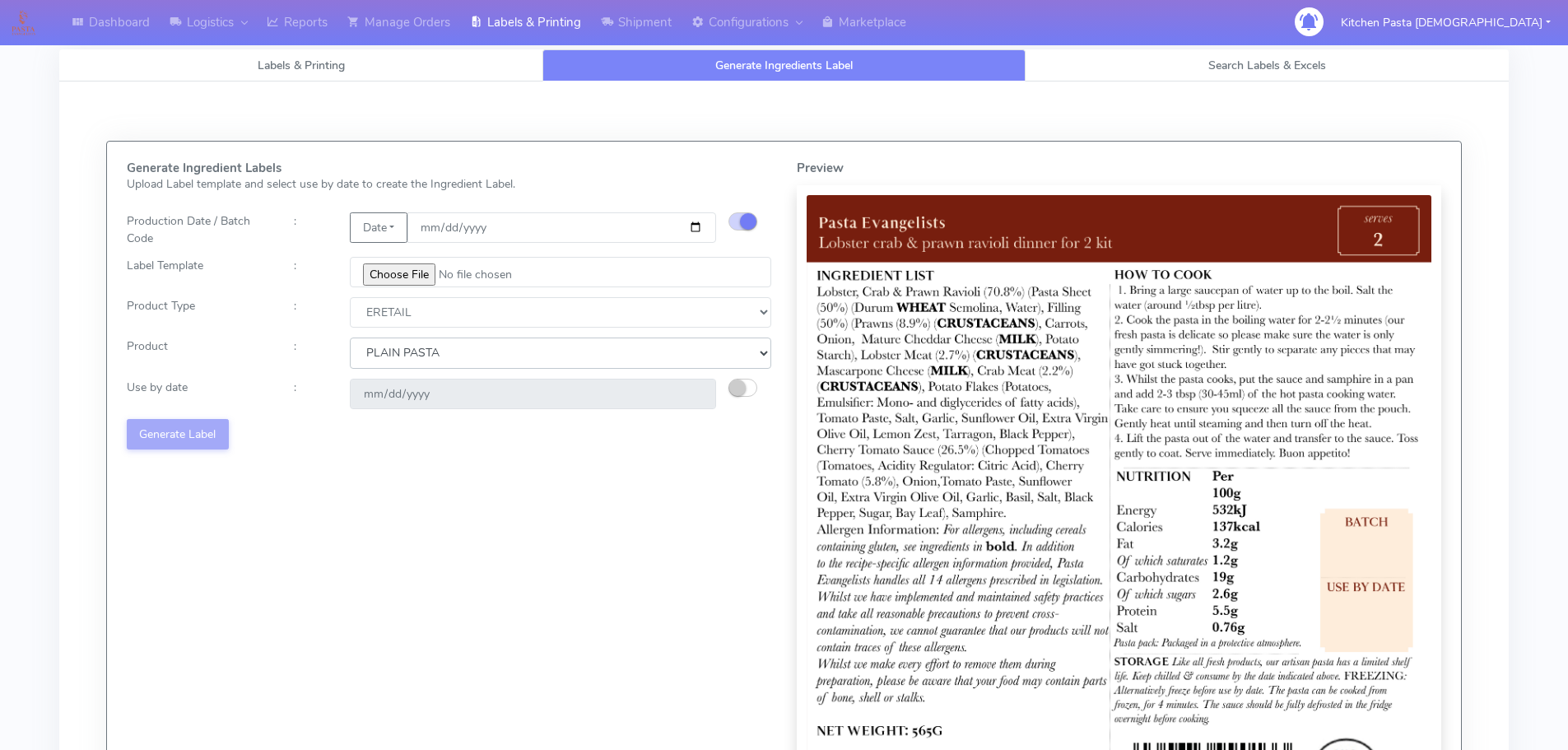
click at [350, 338] on select "Choose from Product PLAIN PASTA FILLED PASTA BUTTER (INTERNAL PRODUCTION) BUTTE…" at bounding box center [561, 353] width 422 height 30
click at [746, 385] on button "button" at bounding box center [743, 387] width 29 height 18
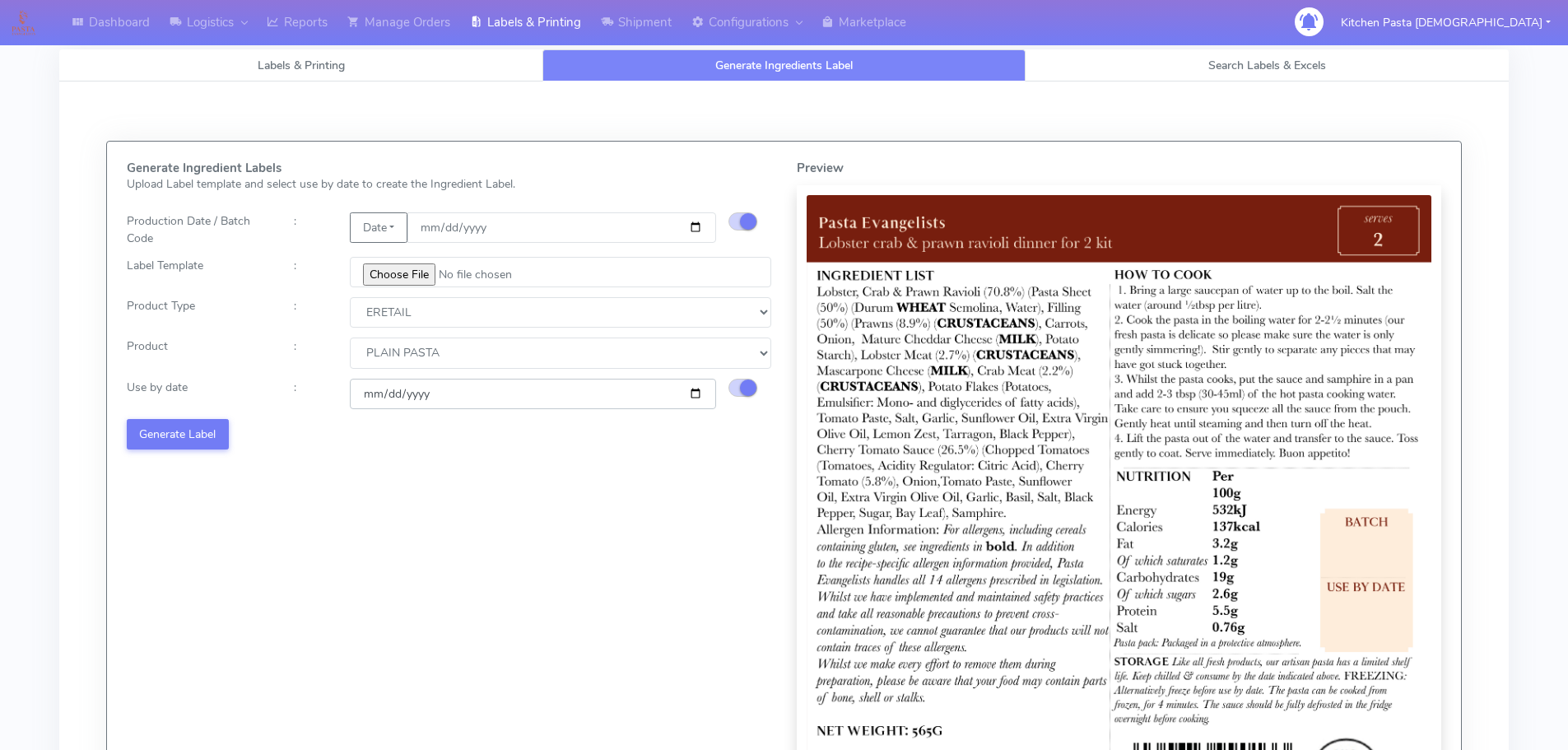
click at [697, 395] on input "[DATE]" at bounding box center [533, 394] width 367 height 30
type input "[DATE]"
click at [191, 440] on button "Generate Label" at bounding box center [177, 434] width 102 height 30
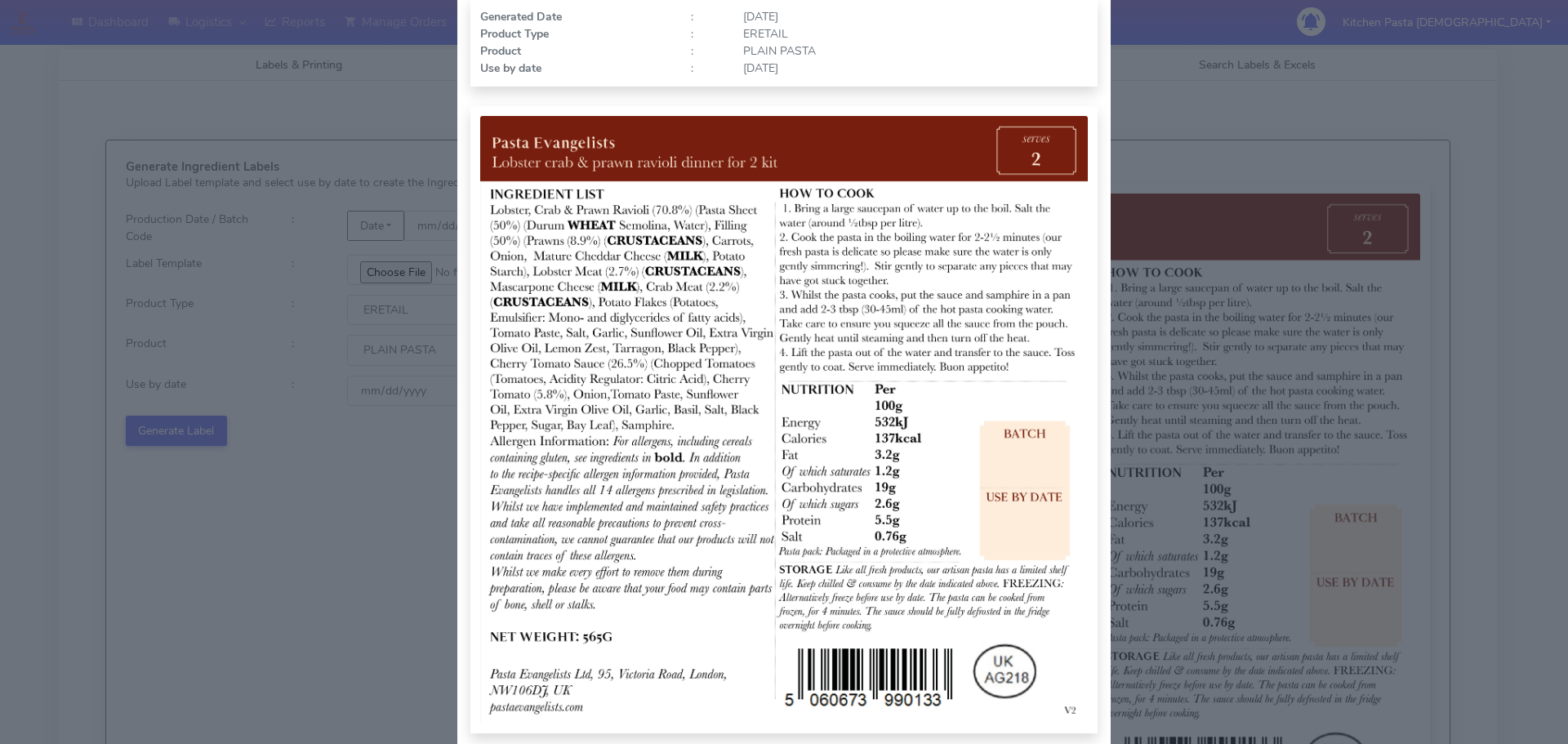
scroll to position [169, 0]
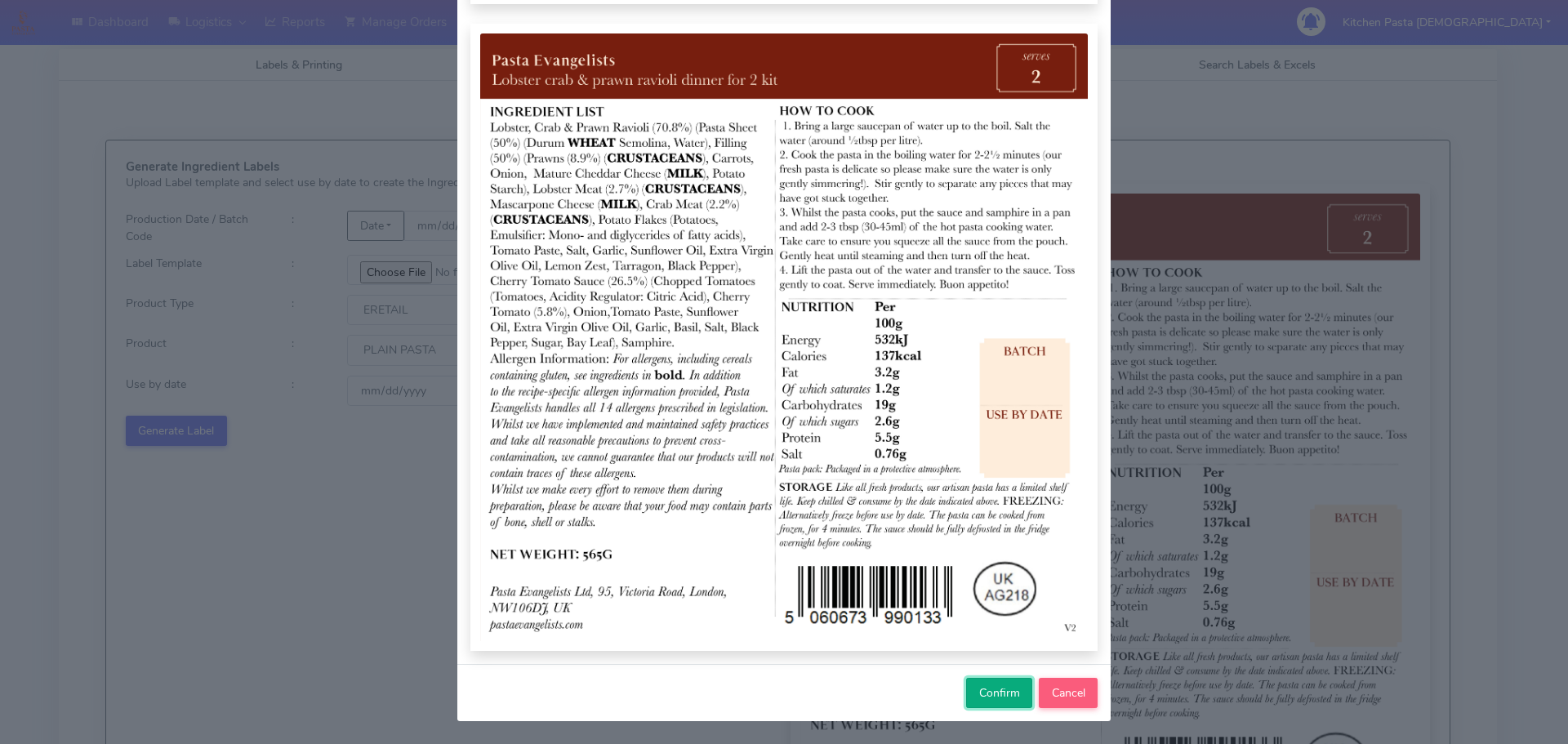
click at [969, 684] on button "Confirm" at bounding box center [999, 693] width 66 height 30
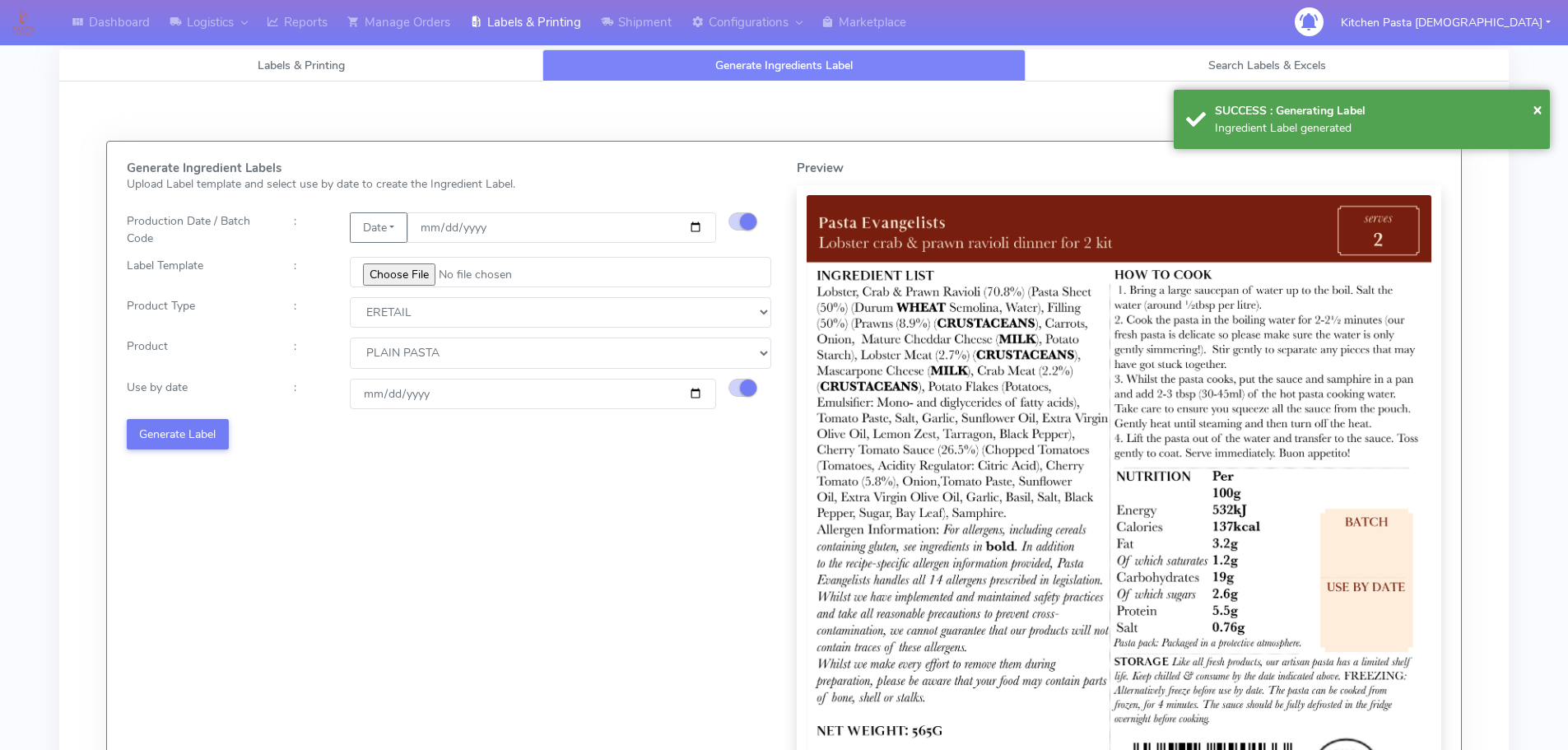
select select
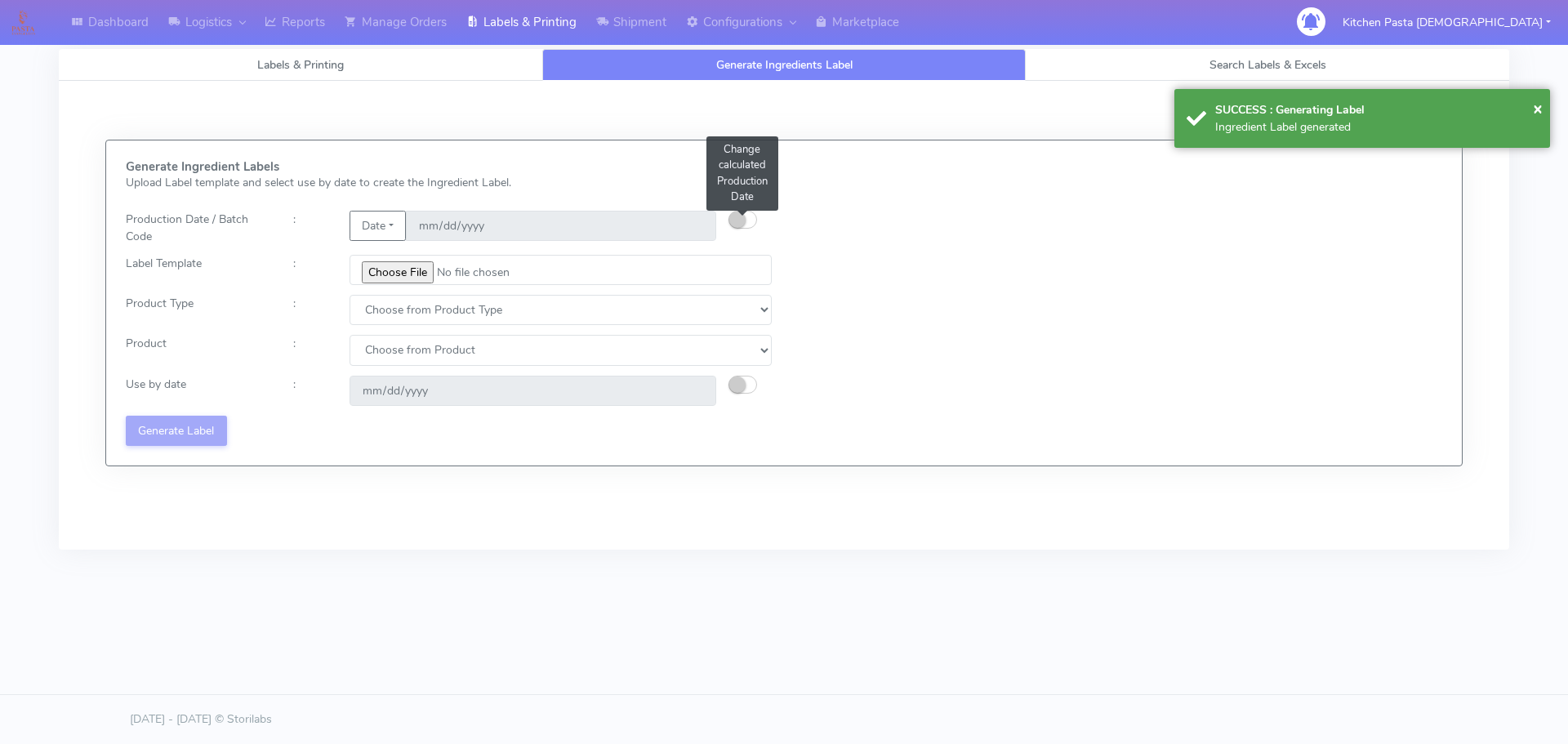
drag, startPoint x: 749, startPoint y: 217, endPoint x: 849, endPoint y: 94, distance: 158.5
click at [749, 217] on button "button" at bounding box center [742, 219] width 28 height 18
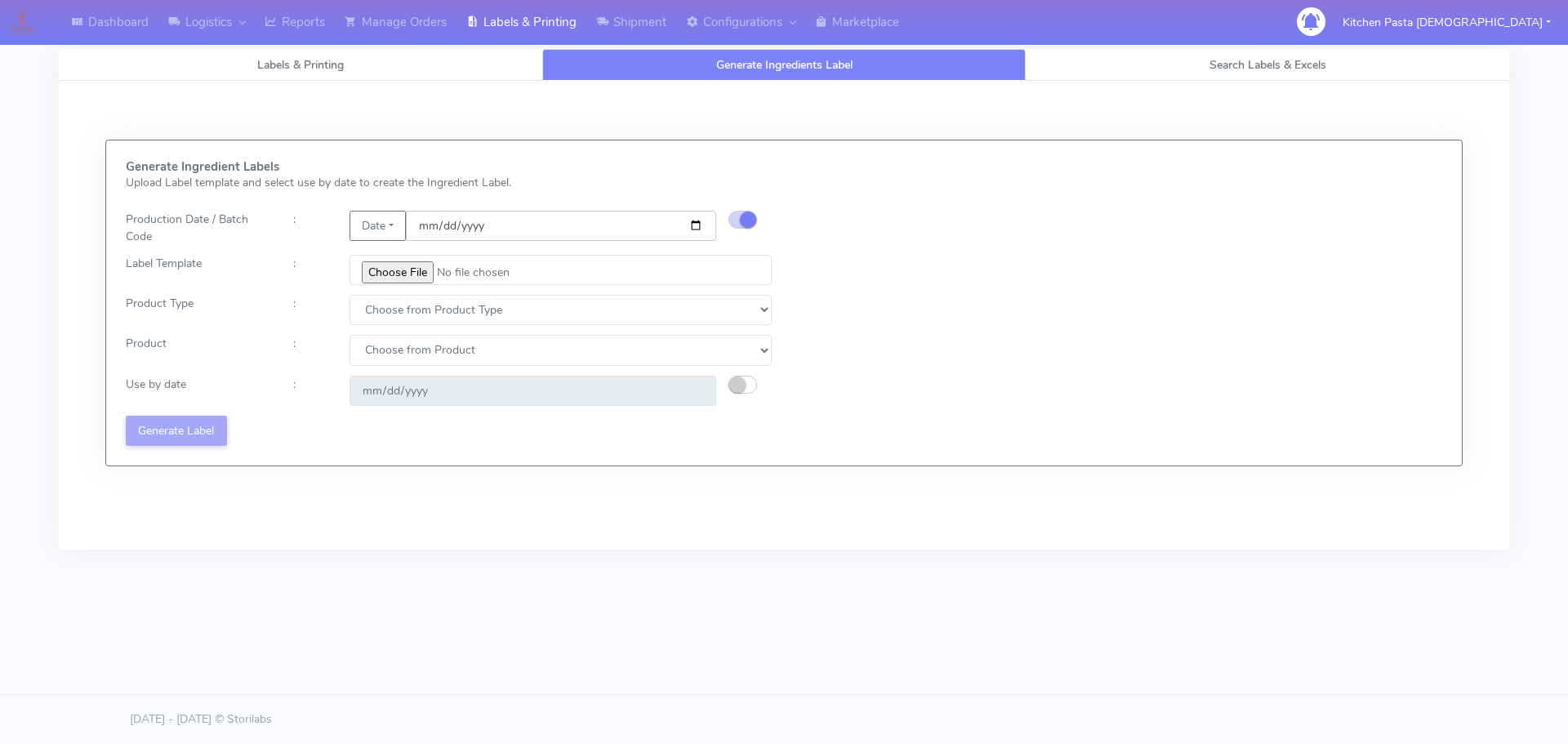
click at [692, 227] on input "date" at bounding box center [561, 226] width 311 height 30
type input "[DATE]"
click at [401, 277] on input "file" at bounding box center [560, 270] width 422 height 30
type input "C:\fakepath\Pasta [DEMOGRAPHIC_DATA] [PERSON_NAME] with Beef Chiantii dinner ki…"
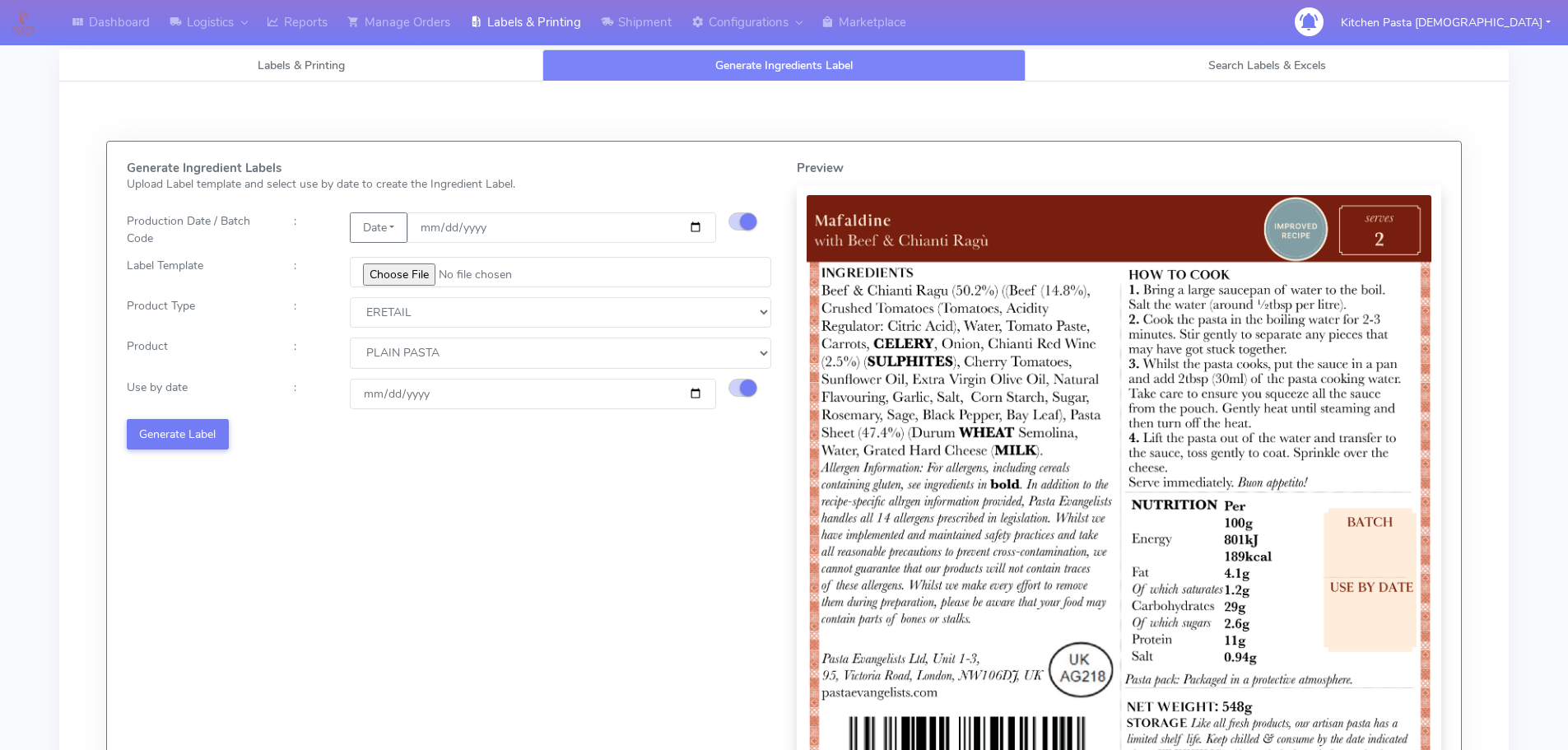
select select "1"
select select "0"
type input "[DATE]"
click at [203, 431] on button "Generate Label" at bounding box center [177, 434] width 102 height 30
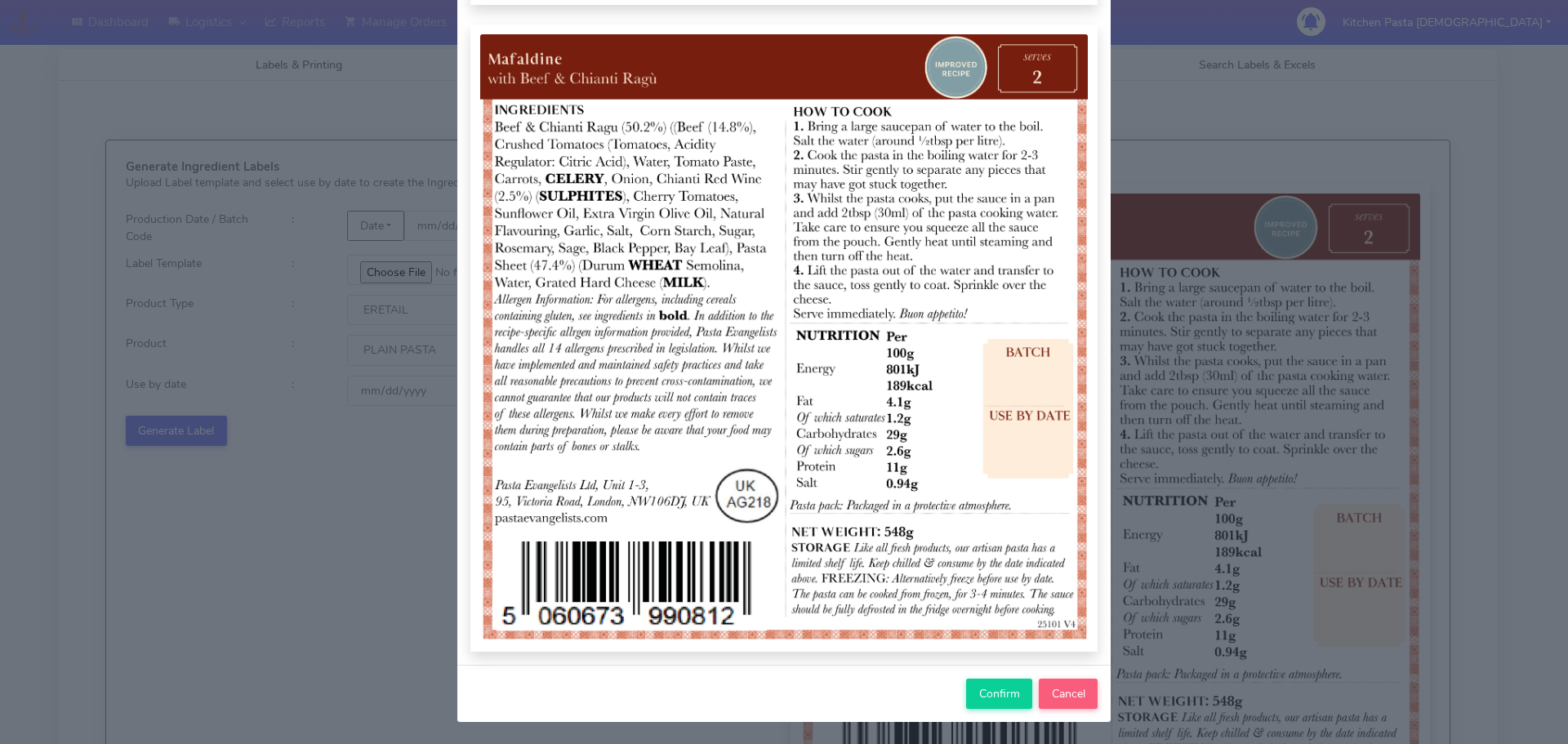
scroll to position [169, 0]
click at [987, 697] on span "Confirm" at bounding box center [999, 693] width 41 height 15
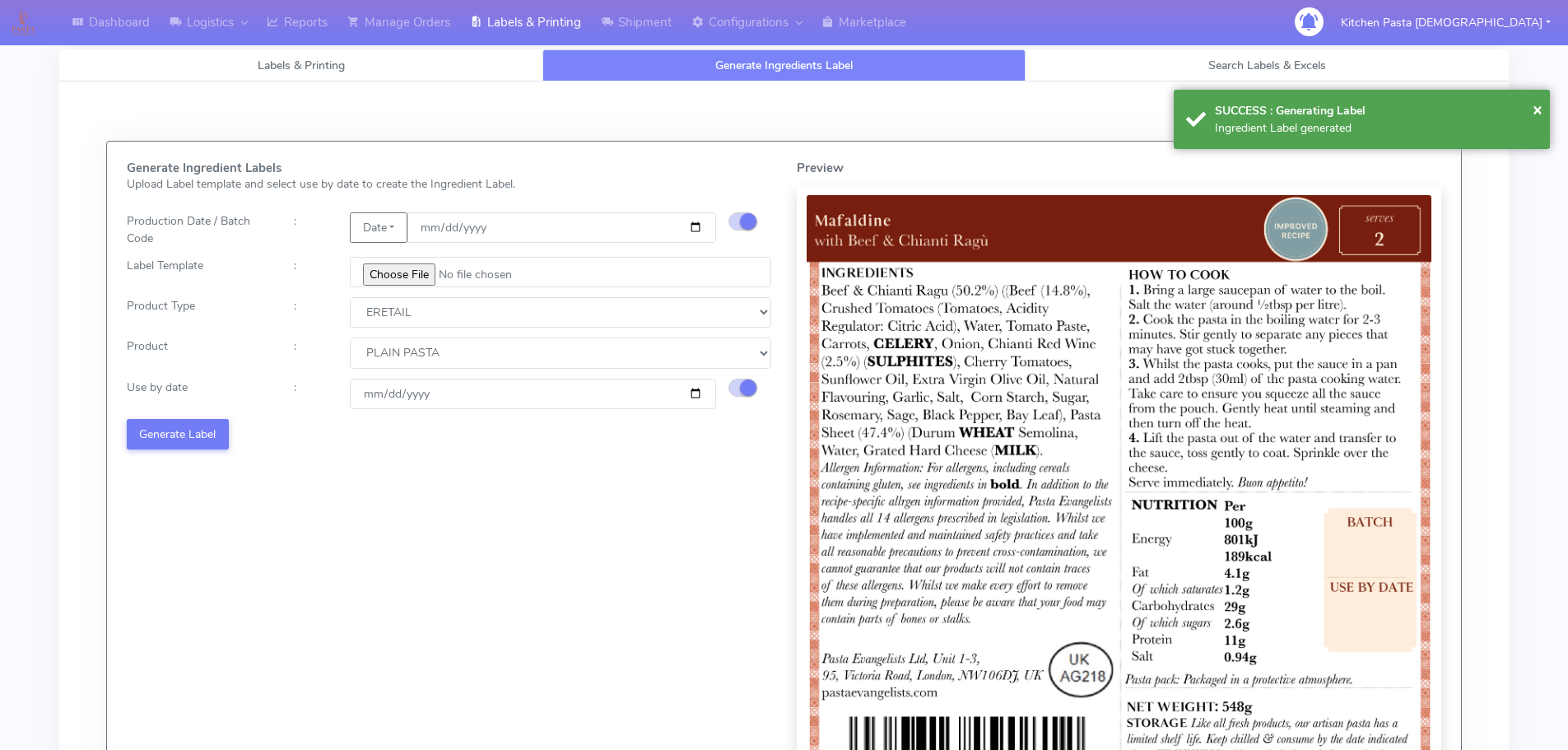
select select
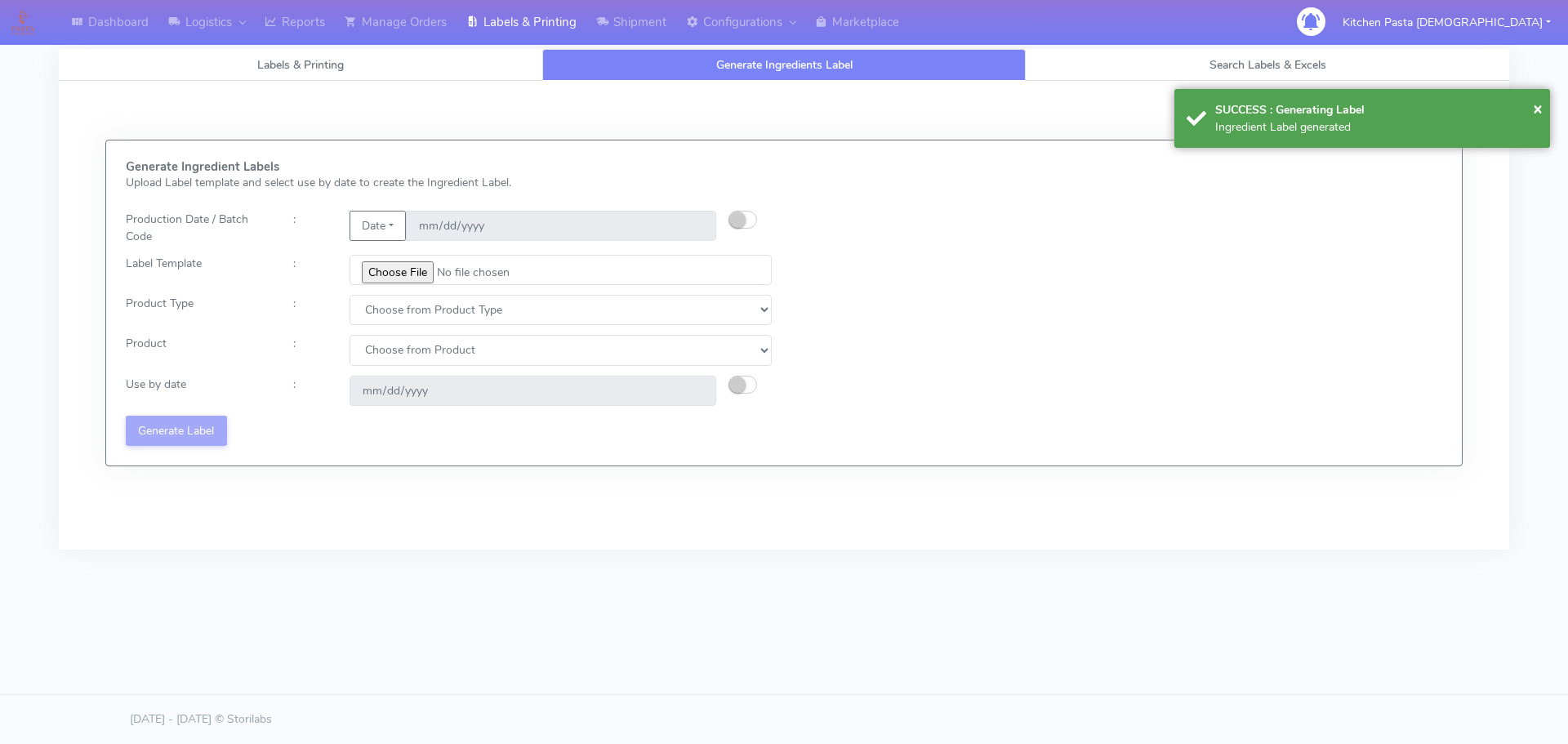
click at [743, 220] on small "button" at bounding box center [737, 219] width 16 height 16
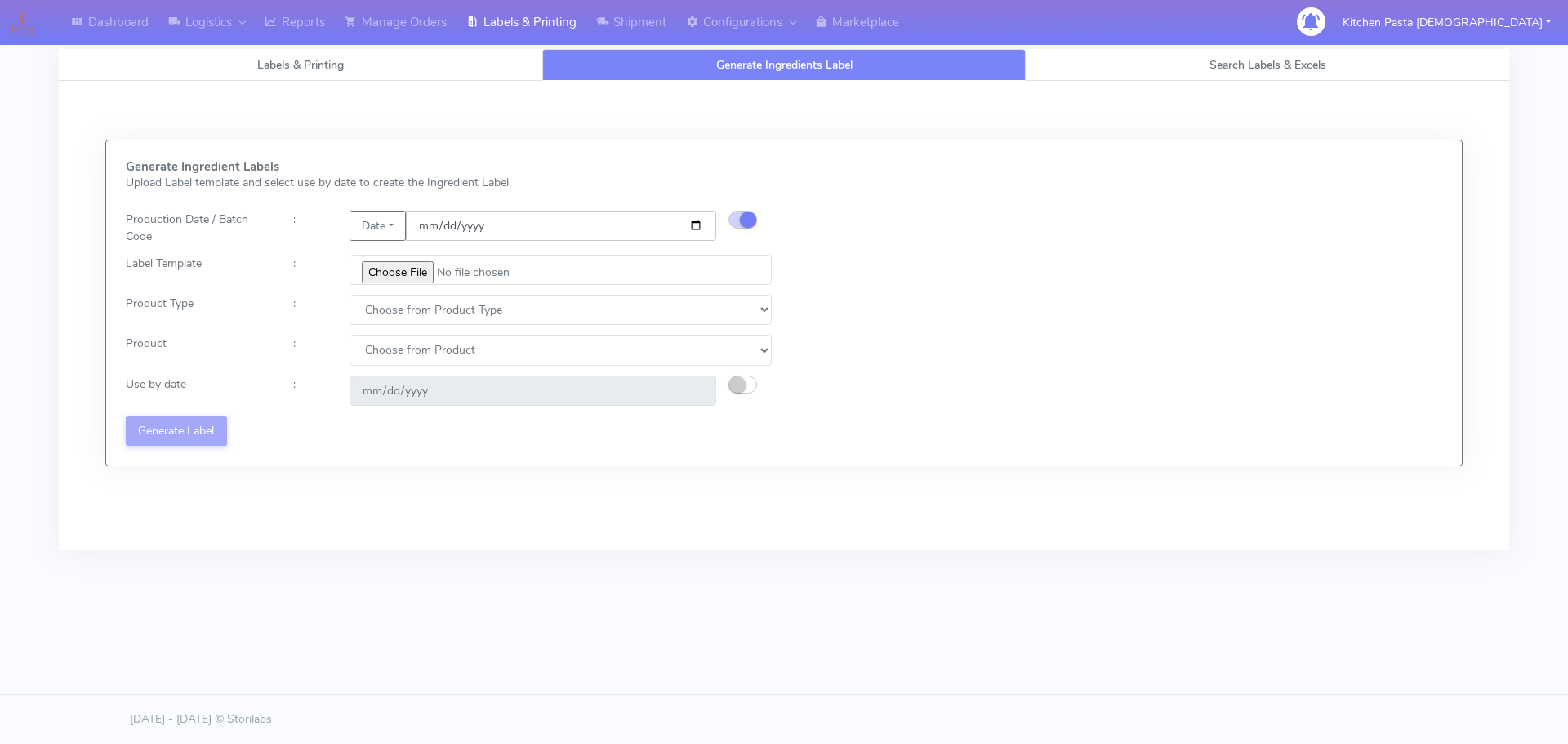
click at [696, 227] on input "date" at bounding box center [561, 226] width 311 height 30
type input "[DATE]"
click at [425, 278] on input "file" at bounding box center [560, 270] width 422 height 30
type input "C:\fakepath\Pasta Evangelists spicy 'nduja mafaldine kit for 2 v5.jpg"
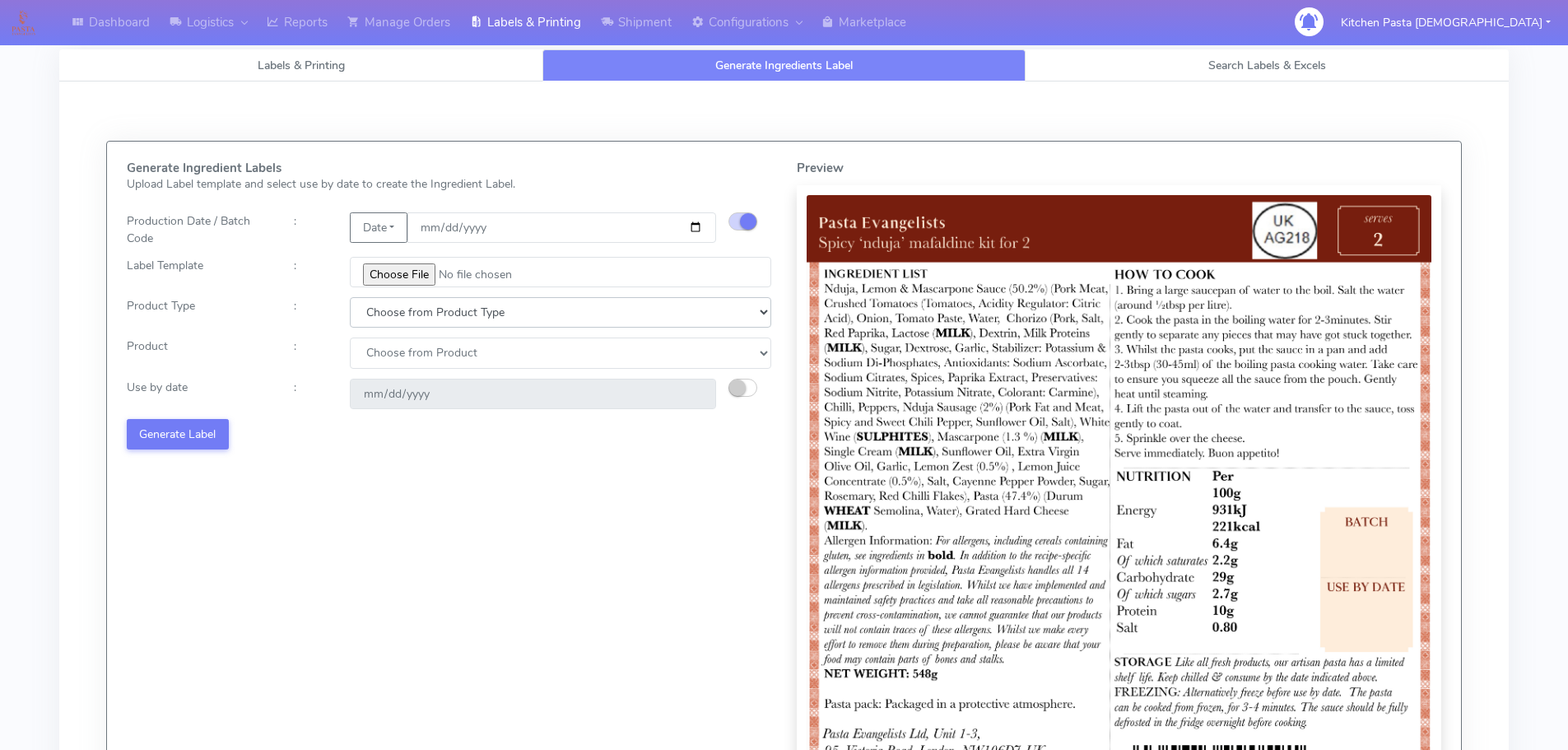
click at [494, 307] on select "Choose from Product Type ECOM ERETAIL CIRCULAR CIRC_DESERTS LASAGNE" at bounding box center [561, 312] width 422 height 30
select select "1"
click at [350, 297] on select "Choose from Product Type ECOM ERETAIL CIRCULAR CIRC_DESERTS LASAGNE" at bounding box center [561, 312] width 422 height 30
select select
drag, startPoint x: 399, startPoint y: 356, endPoint x: 399, endPoint y: 366, distance: 10.0
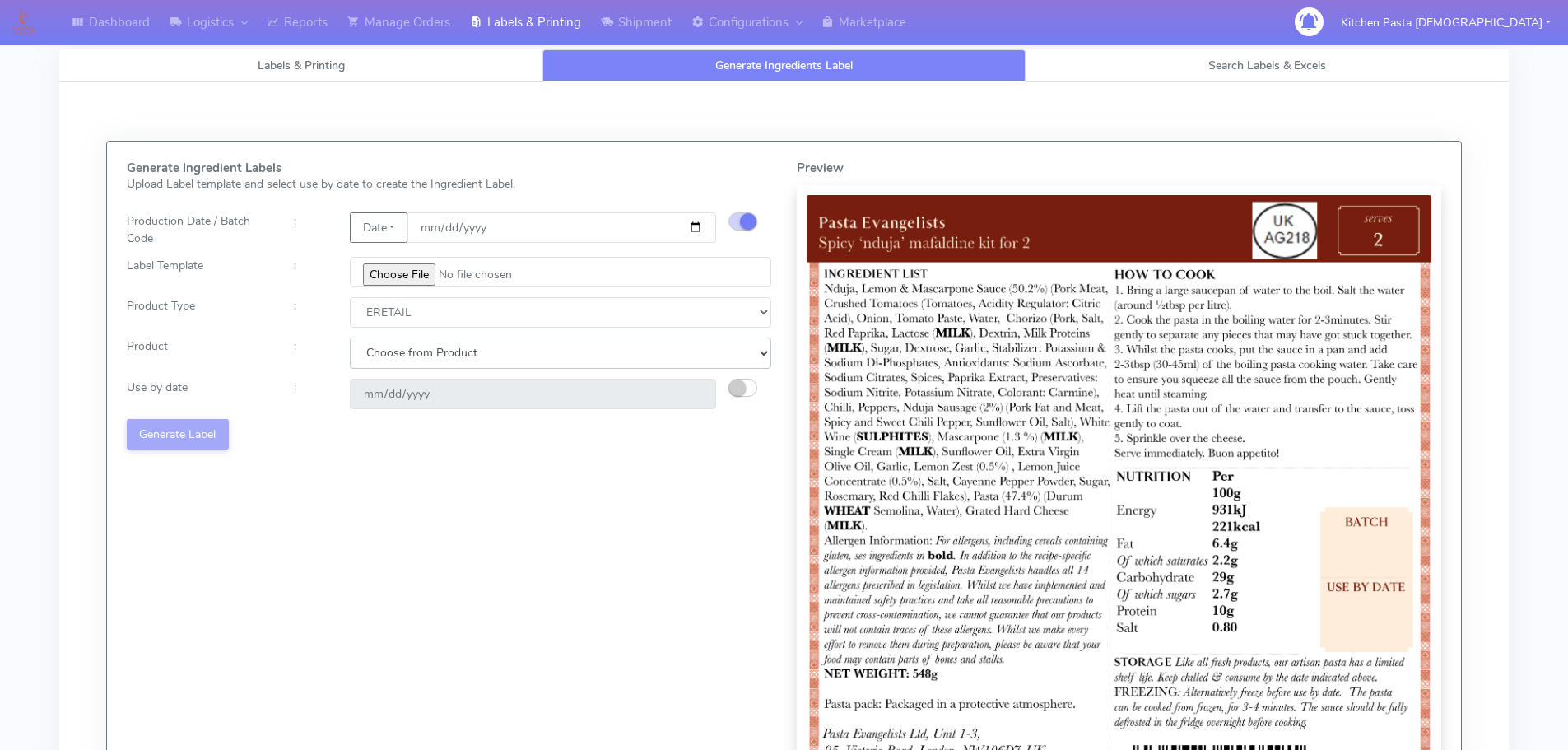
click at [399, 356] on select "Choose from Product PLAIN PASTA FILLED PASTA BUTTER (INTERNAL PRODUCTION) BUTTE…" at bounding box center [561, 353] width 422 height 30
select select "0"
click at [350, 338] on select "Choose from Product PLAIN PASTA FILLED PASTA BUTTER (INTERNAL PRODUCTION) BUTTE…" at bounding box center [561, 353] width 422 height 30
click at [744, 380] on button "button" at bounding box center [743, 387] width 29 height 18
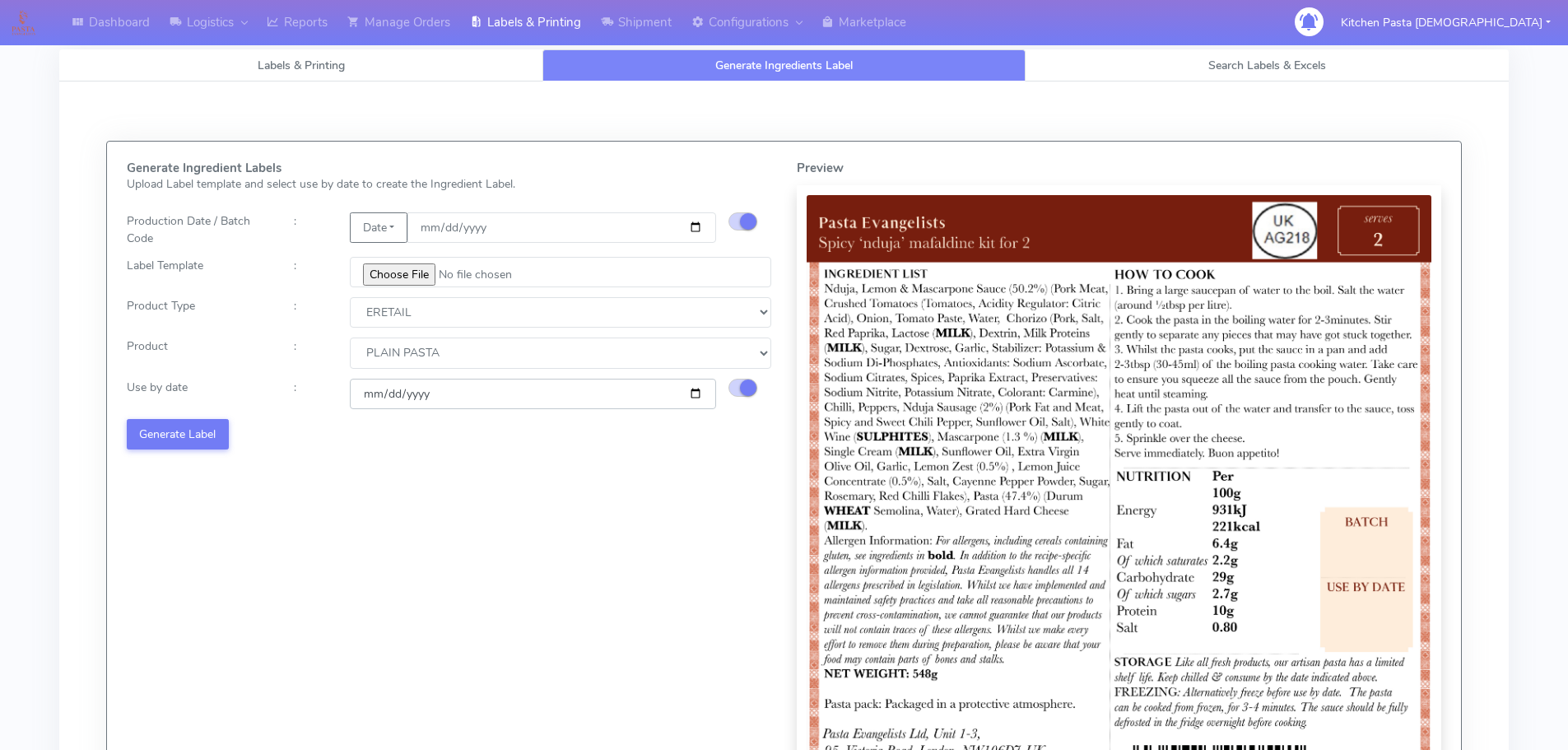
click at [699, 392] on input "[DATE]" at bounding box center [533, 394] width 367 height 30
type input "[DATE]"
click at [213, 449] on button "Generate Label" at bounding box center [177, 434] width 102 height 30
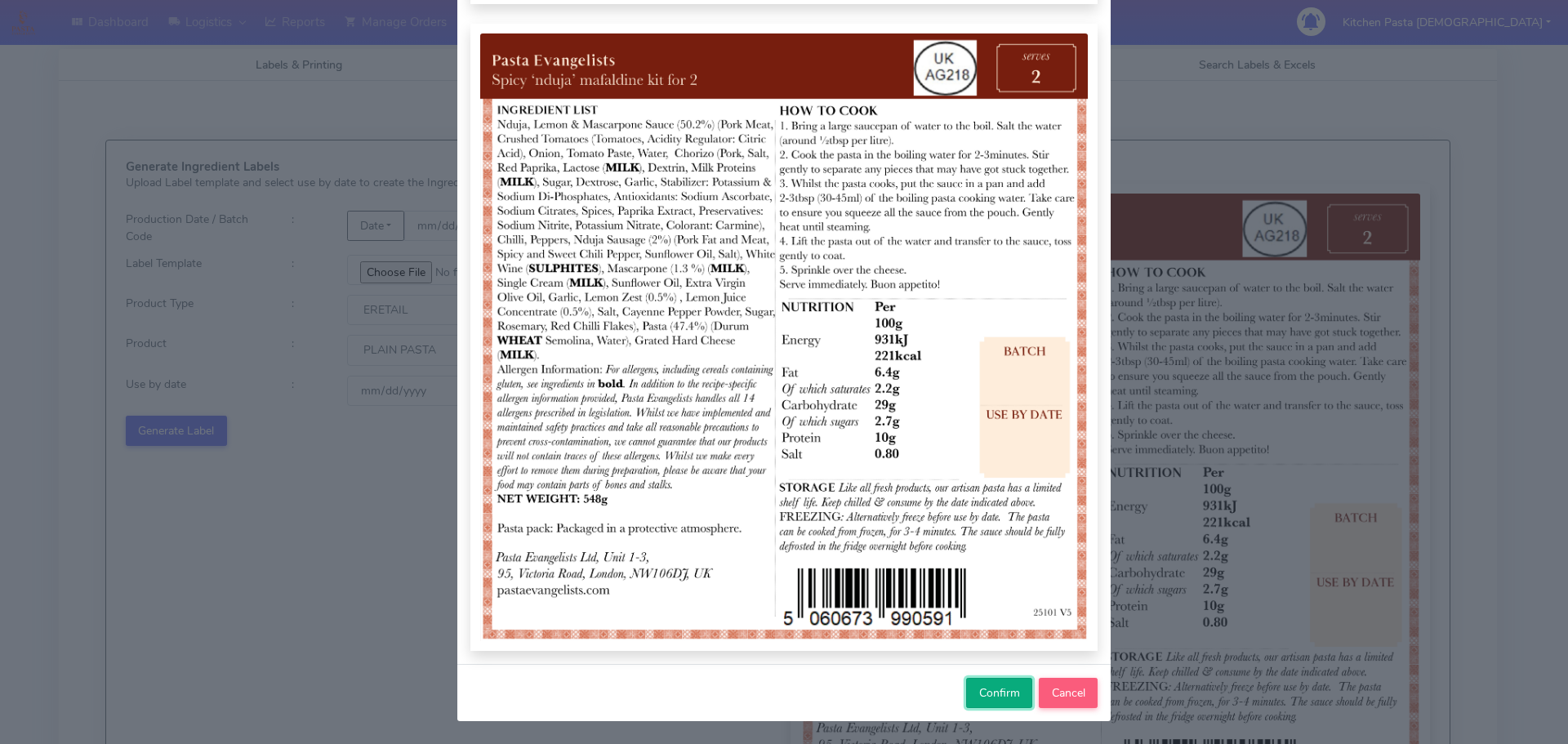
click at [969, 691] on button "Confirm" at bounding box center [999, 693] width 66 height 30
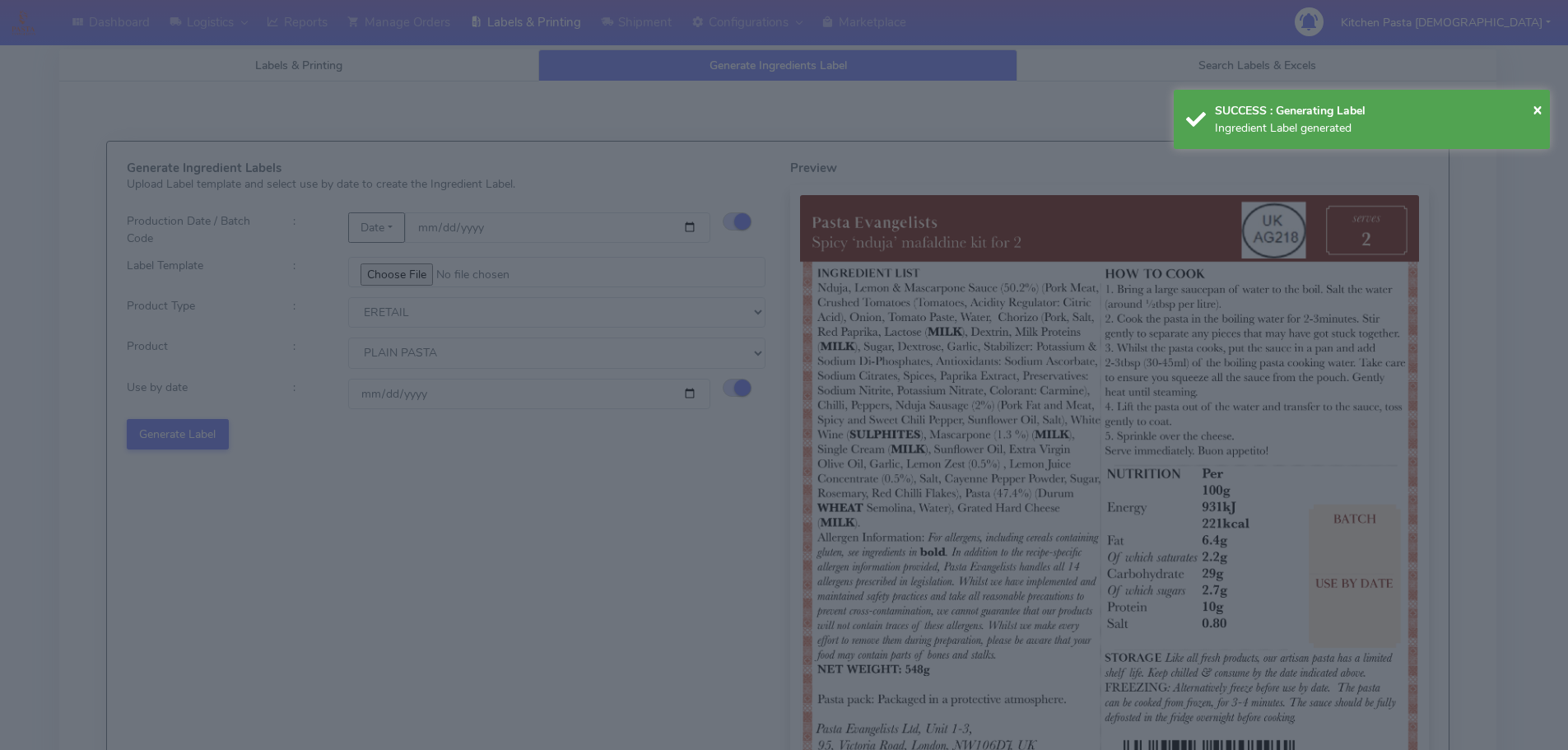
select select
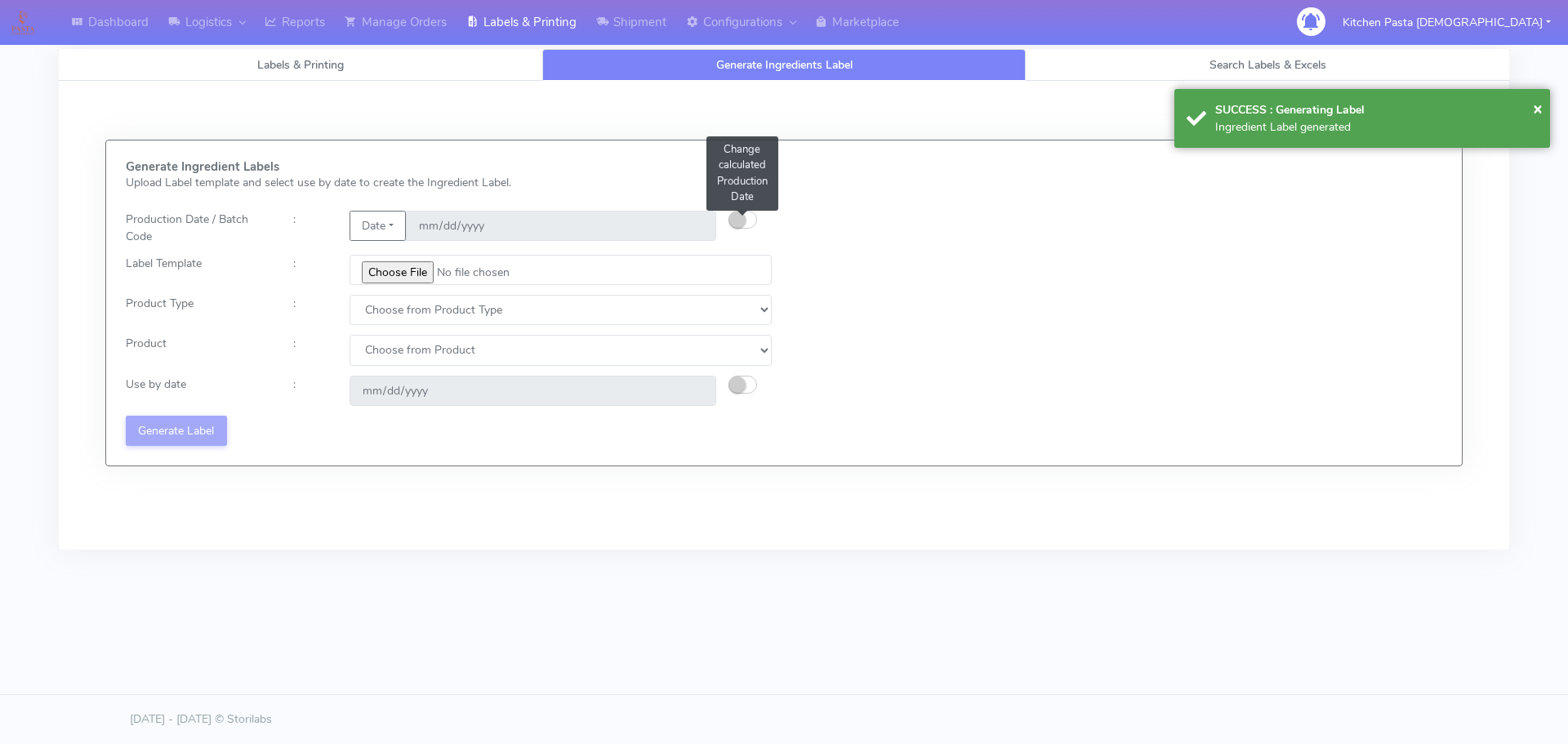
drag, startPoint x: 746, startPoint y: 214, endPoint x: 859, endPoint y: 92, distance: 166.3
click at [746, 214] on button "button" at bounding box center [742, 219] width 28 height 18
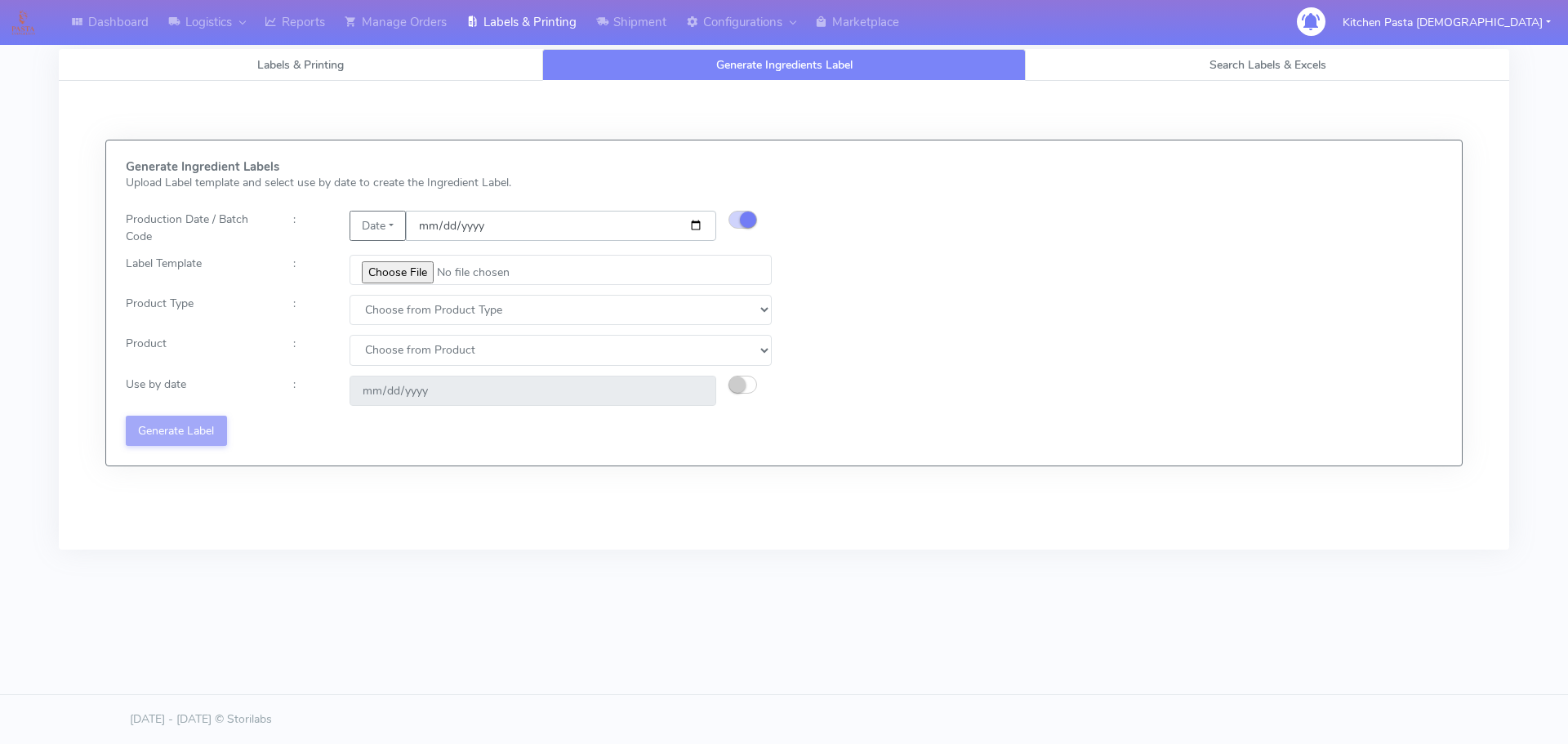
click at [696, 223] on input "date" at bounding box center [561, 226] width 311 height 30
type input "[DATE]"
click at [410, 275] on input "file" at bounding box center [560, 270] width 422 height 30
type input "C:\fakepath\Pasta Evangelists Carbonara Spaghetti dinner kit for 2 v4.jpg"
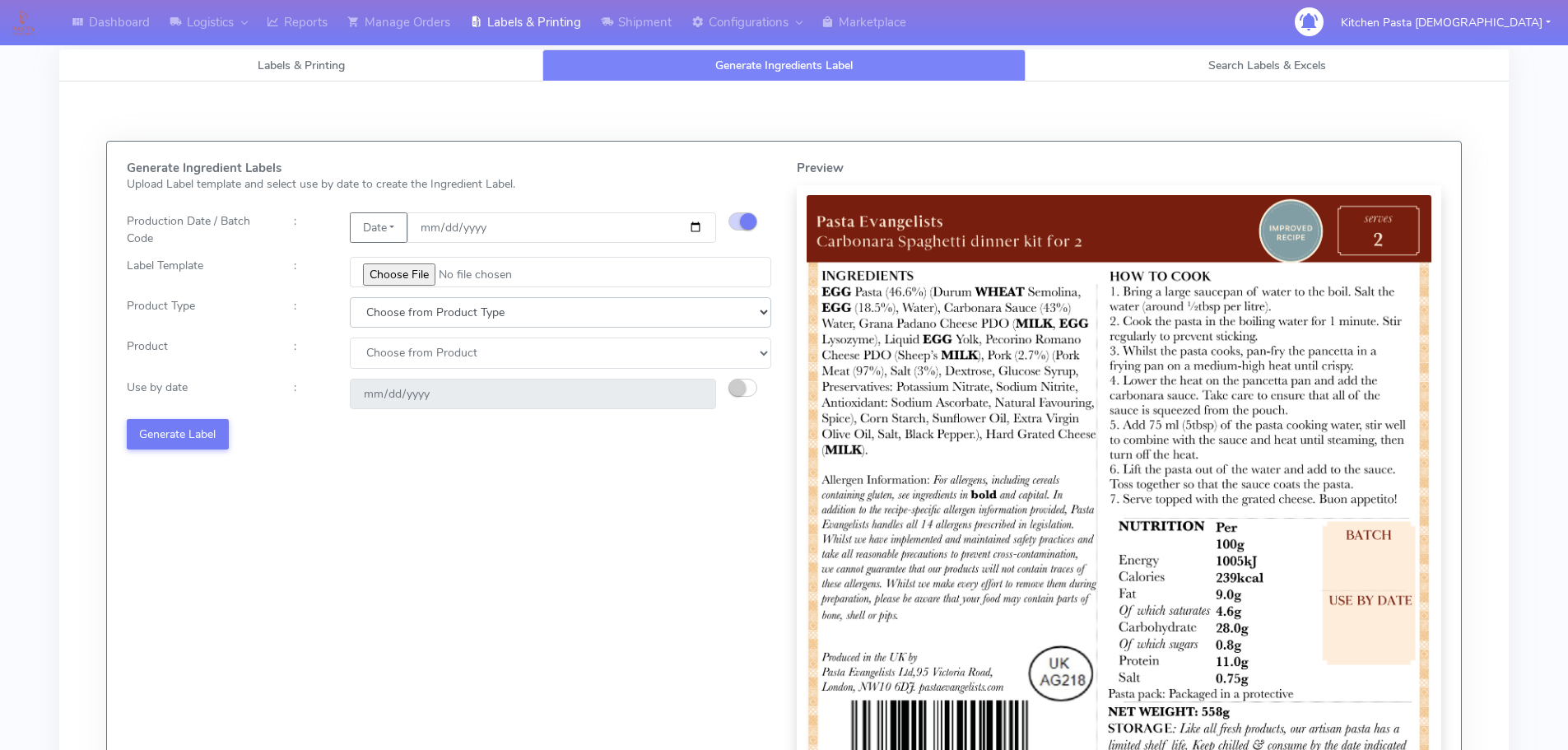
drag, startPoint x: 423, startPoint y: 312, endPoint x: 420, endPoint y: 324, distance: 12.4
click at [423, 312] on select "Choose from Product Type ECOM ERETAIL CIRCULAR CIRC_DESERTS LASAGNE" at bounding box center [561, 312] width 422 height 30
select select "1"
click at [350, 297] on select "Choose from Product Type ECOM ERETAIL CIRCULAR CIRC_DESERTS LASAGNE" at bounding box center [561, 312] width 422 height 30
select select
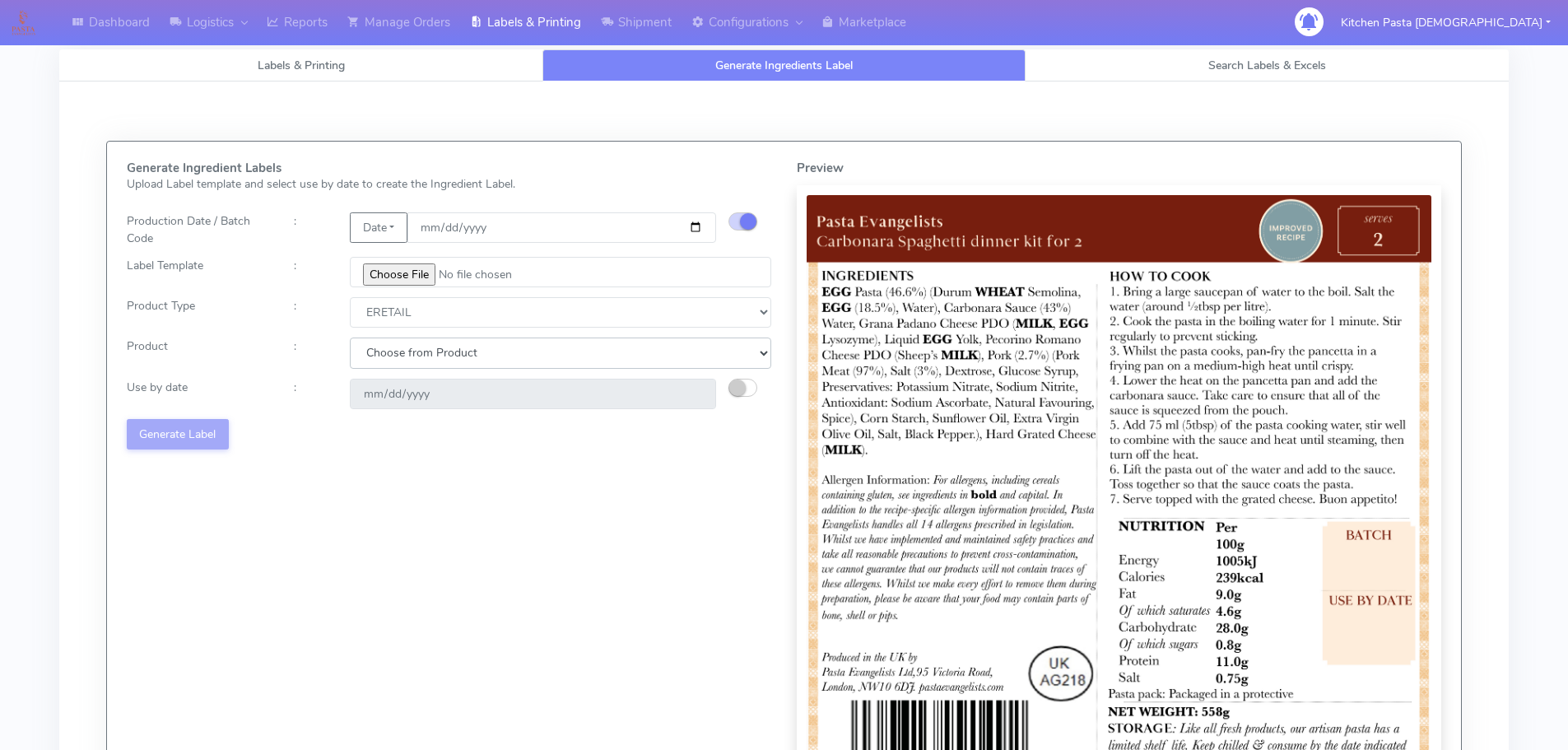
click at [399, 368] on select "Choose from Product PLAIN PASTA FILLED PASTA BUTTER (INTERNAL PRODUCTION) BUTTE…" at bounding box center [561, 353] width 422 height 30
select select "0"
click at [350, 338] on select "Choose from Product PLAIN PASTA FILLED PASTA BUTTER (INTERNAL PRODUCTION) BUTTE…" at bounding box center [561, 353] width 422 height 30
click at [735, 390] on small "button" at bounding box center [737, 387] width 16 height 16
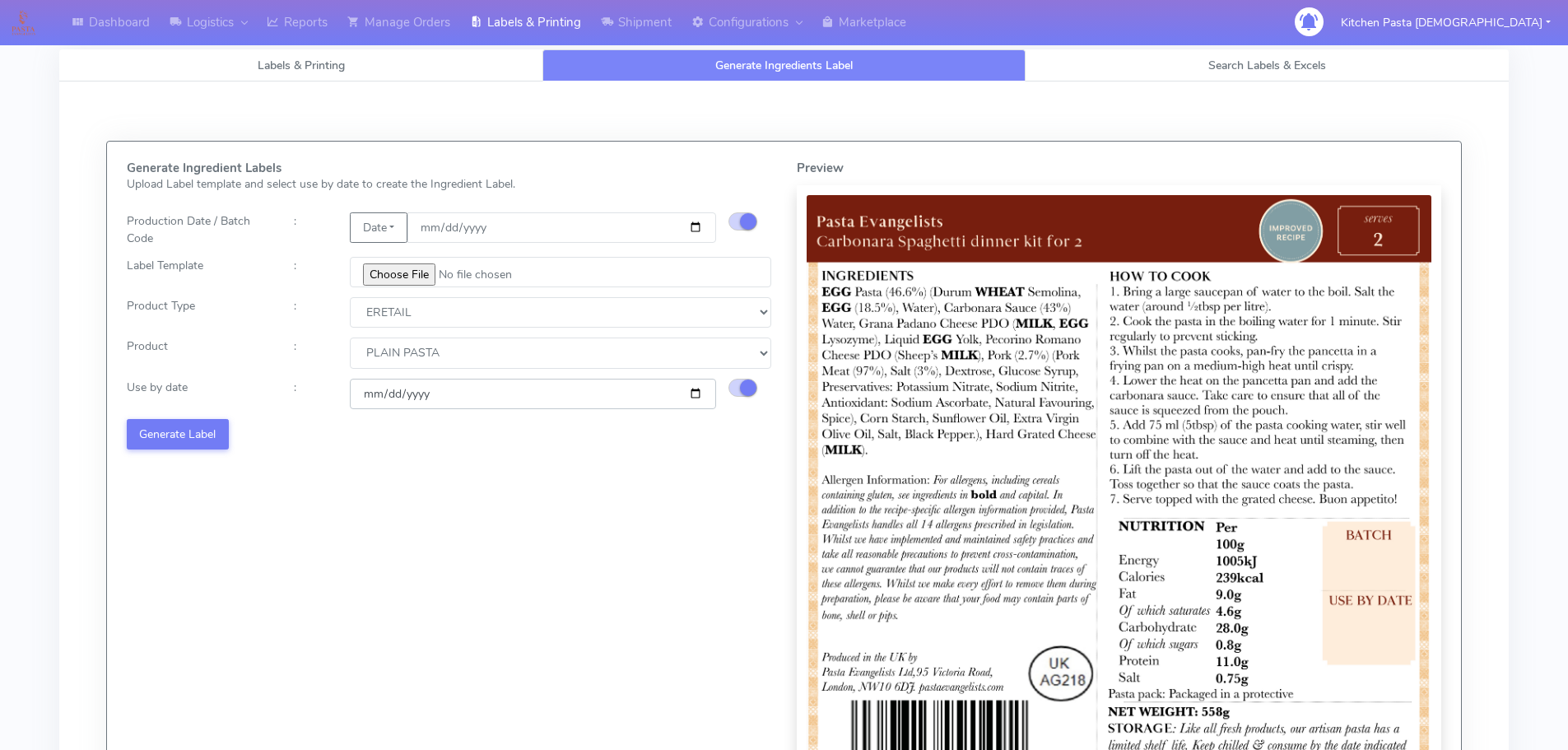
click at [691, 392] on input "[DATE]" at bounding box center [533, 394] width 367 height 30
type input "[DATE]"
click at [197, 423] on button "Generate Label" at bounding box center [177, 434] width 102 height 30
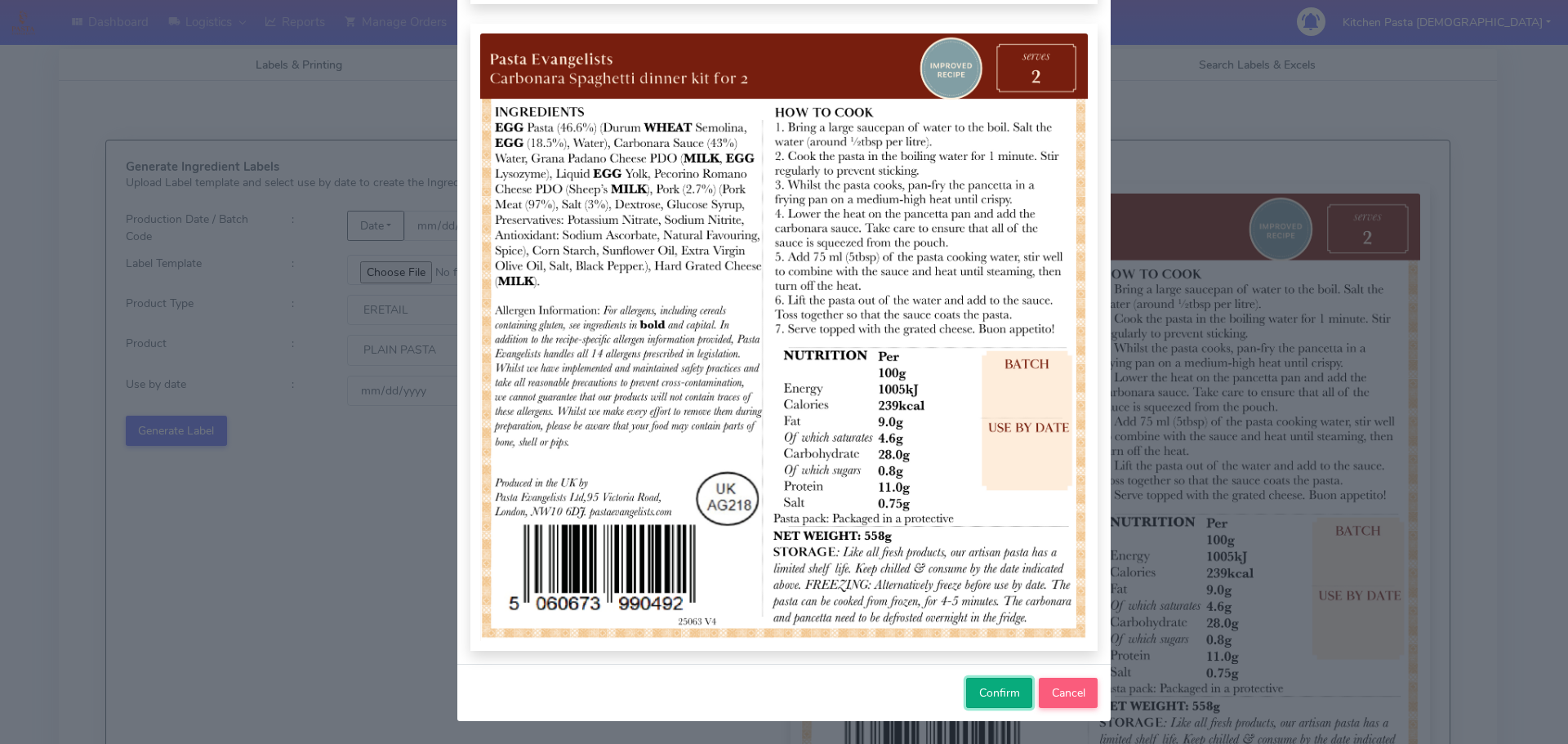
click at [987, 689] on span "Confirm" at bounding box center [999, 693] width 41 height 15
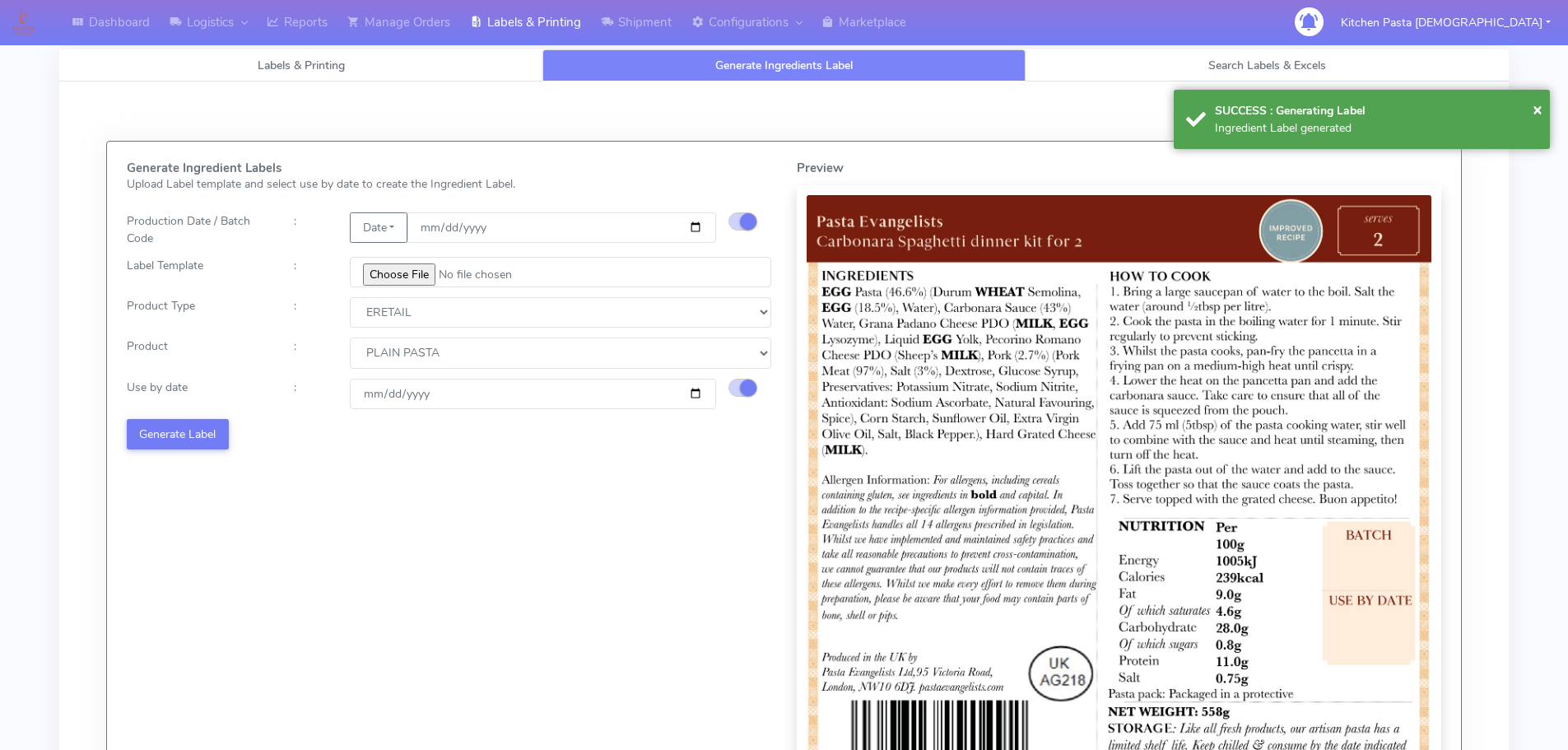
select select
